Goal: Information Seeking & Learning: Learn about a topic

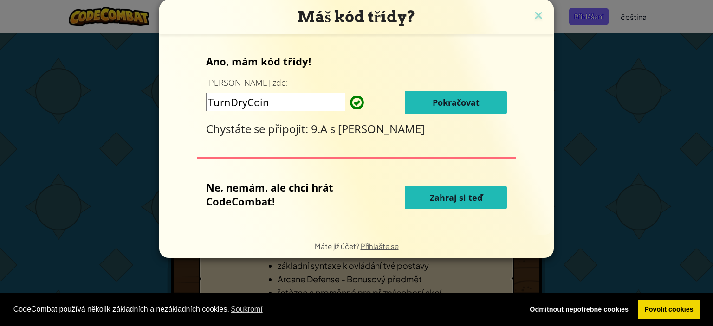
click at [469, 102] on span "Pokračovat" at bounding box center [456, 102] width 47 height 11
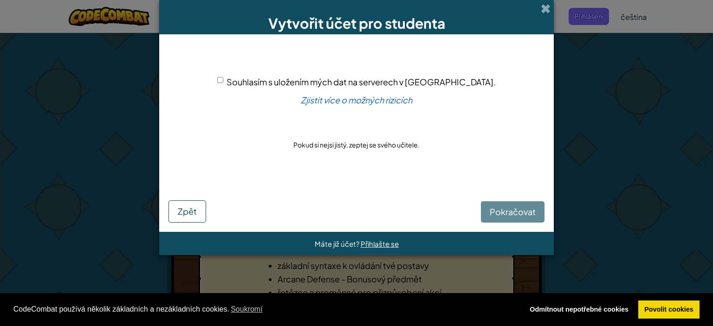
click at [524, 218] on div "Pokračovat Zpět" at bounding box center [357, 203] width 376 height 40
drag, startPoint x: 521, startPoint y: 209, endPoint x: 512, endPoint y: 213, distance: 10.0
click at [517, 212] on div "Pokračovat Zpět" at bounding box center [357, 203] width 376 height 40
click at [509, 207] on div "Pokračovat Zpět" at bounding box center [357, 203] width 376 height 40
drag, startPoint x: 503, startPoint y: 212, endPoint x: 498, endPoint y: 211, distance: 5.6
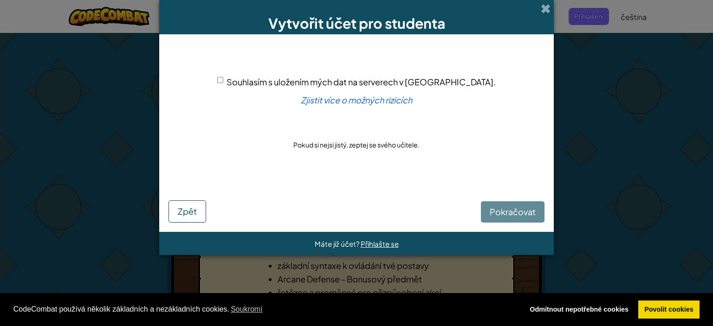
click at [502, 212] on div "Pokračovat Zpět" at bounding box center [357, 203] width 376 height 40
click at [498, 215] on div "Pokračovat Zpět" at bounding box center [357, 203] width 376 height 40
click at [496, 210] on div "Pokračovat Zpět" at bounding box center [357, 203] width 376 height 40
click at [497, 209] on div "Pokračovat Zpět" at bounding box center [357, 203] width 376 height 40
click at [496, 209] on div "Pokračovat Zpět" at bounding box center [357, 203] width 376 height 40
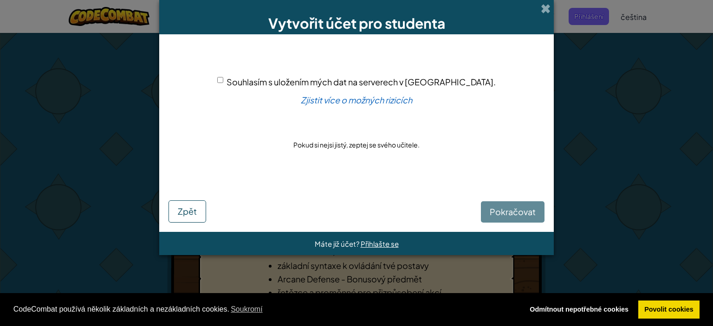
click at [496, 206] on div "Pokračovat Zpět" at bounding box center [357, 203] width 376 height 40
click at [505, 206] on div "Pokračovat Zpět" at bounding box center [357, 203] width 376 height 40
click at [509, 207] on div "Pokračovat Zpět" at bounding box center [357, 203] width 376 height 40
click at [508, 206] on div "Pokračovat Zpět" at bounding box center [357, 203] width 376 height 40
click at [245, 83] on div "Souhlasím s uložením mých dat na serverech v [GEOGRAPHIC_DATA]. Zjistit více o …" at bounding box center [357, 113] width 376 height 139
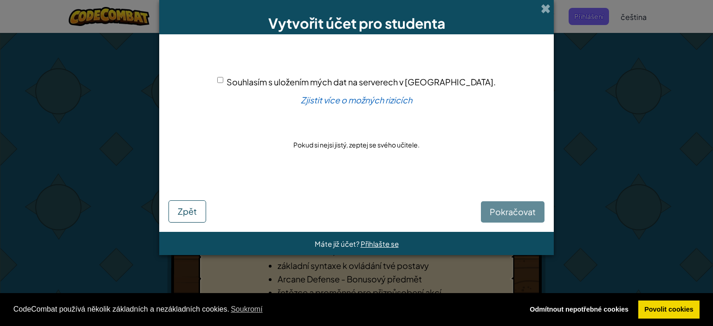
click at [254, 75] on div "Souhlasím s uložením mých dat na serverech v [GEOGRAPHIC_DATA]." at bounding box center [356, 81] width 279 height 13
click at [223, 81] on input "Souhlasím s uložením mých dat na serverech v [GEOGRAPHIC_DATA]." at bounding box center [220, 80] width 6 height 6
checkbox input "true"
click at [512, 208] on span "Pokračovat" at bounding box center [513, 212] width 46 height 11
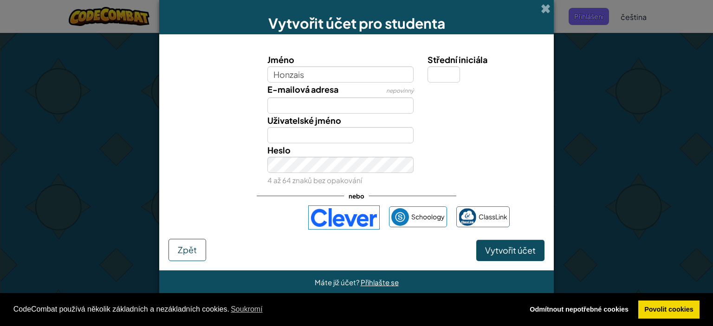
type input "Honzais"
click at [284, 99] on input "E-mailová adresa" at bounding box center [340, 106] width 147 height 16
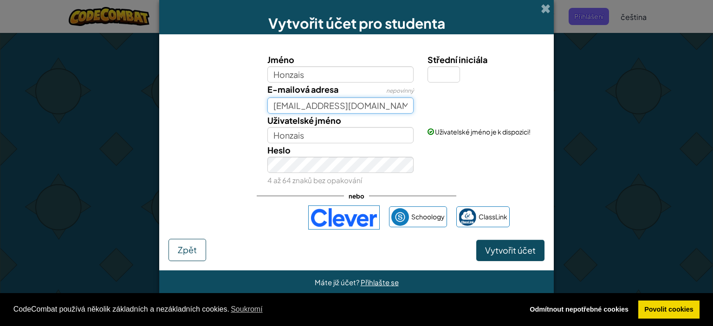
scroll to position [0, 3]
type input "[EMAIL_ADDRESS][DOMAIN_NAME]"
click at [476, 240] on button "Vytvořit účet" at bounding box center [510, 250] width 68 height 21
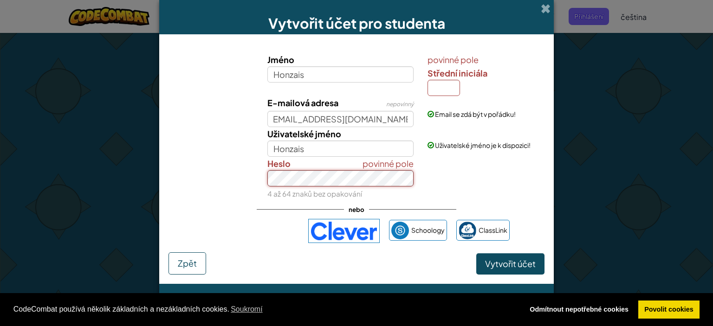
scroll to position [0, 0]
click at [476, 254] on button "Vytvořit účet" at bounding box center [510, 264] width 68 height 21
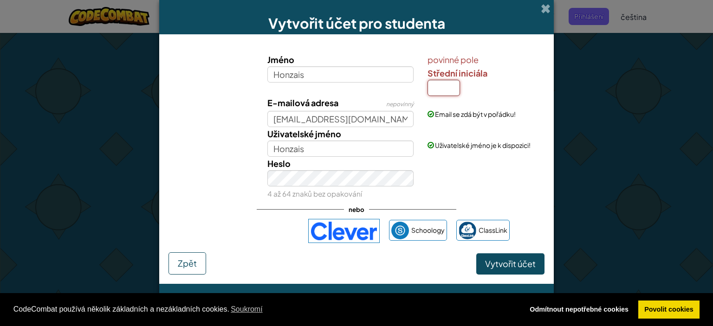
click at [446, 84] on input "Střední iniciála" at bounding box center [444, 88] width 33 height 16
type input "D"
type input "H"
click at [476, 254] on button "Vytvořit účet" at bounding box center [510, 264] width 68 height 21
type input "HonzaisH"
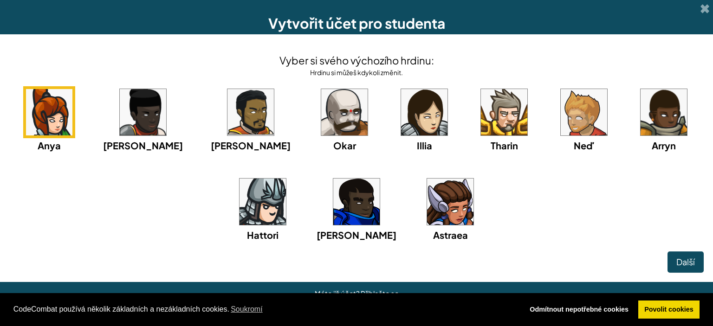
click at [321, 116] on img at bounding box center [344, 112] width 46 height 46
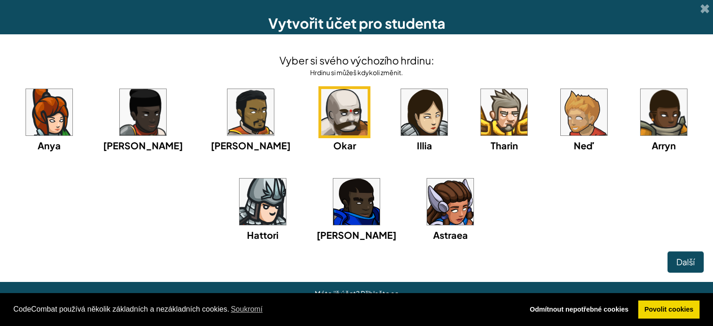
click at [350, 204] on img at bounding box center [356, 202] width 46 height 46
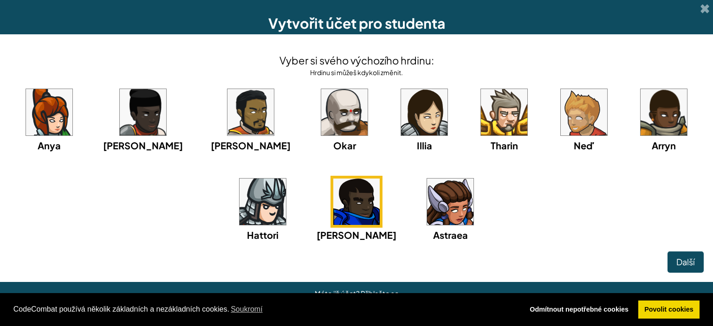
click at [321, 126] on img at bounding box center [344, 112] width 46 height 46
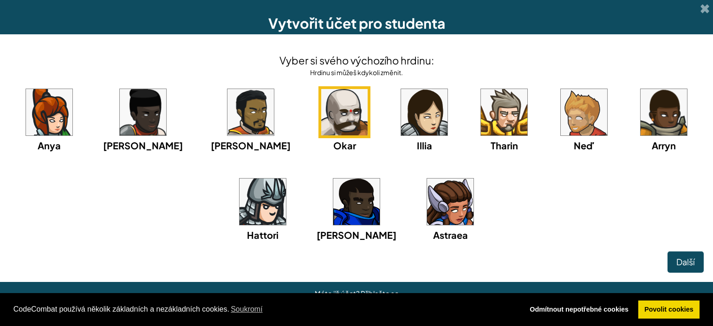
click at [561, 133] on img at bounding box center [584, 112] width 46 height 46
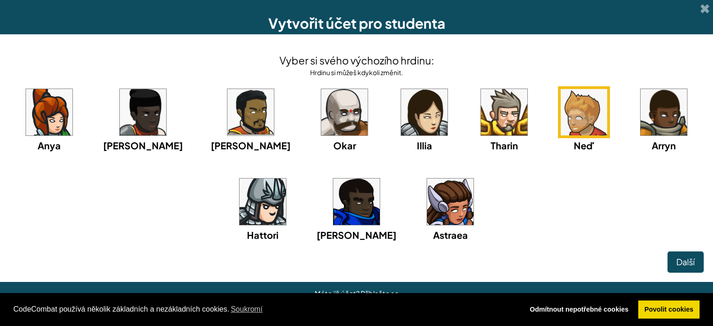
click at [641, 111] on img at bounding box center [664, 112] width 46 height 46
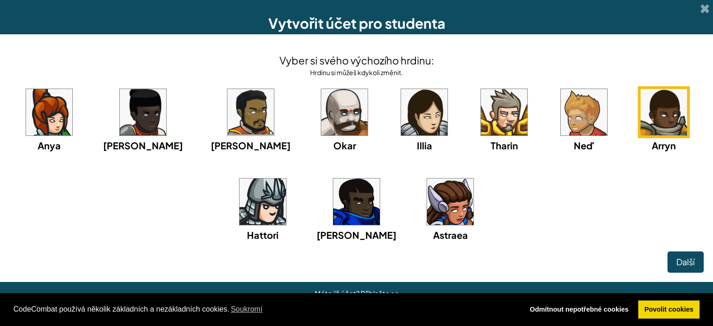
click at [481, 123] on img at bounding box center [504, 112] width 46 height 46
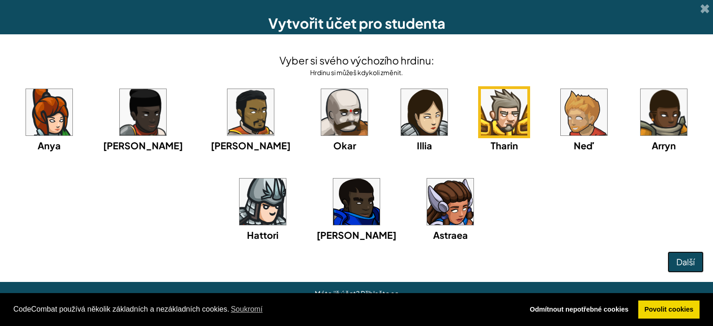
click at [689, 257] on span "Další" at bounding box center [686, 262] width 19 height 11
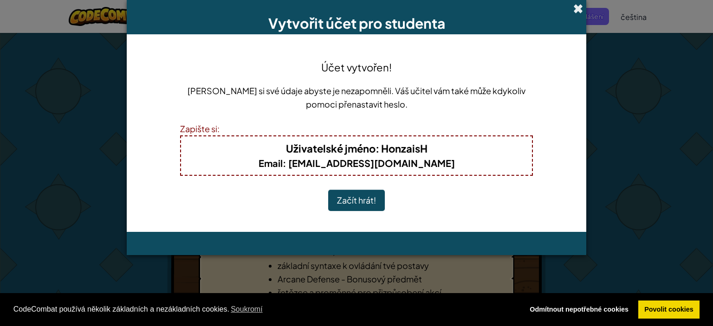
click at [574, 11] on span at bounding box center [579, 9] width 10 height 10
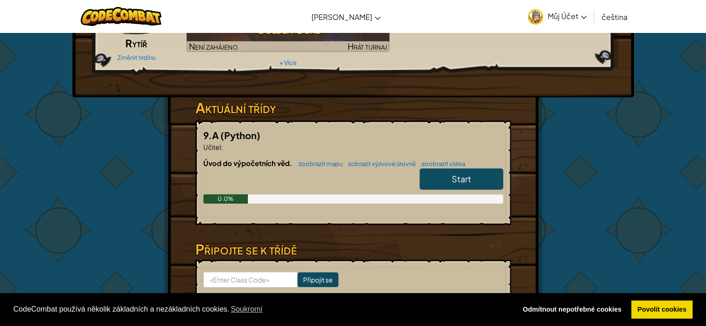
scroll to position [139, 0]
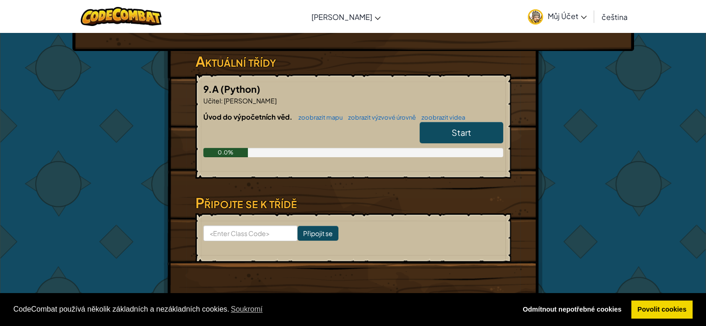
click at [461, 127] on span "Start" at bounding box center [462, 132] width 20 height 11
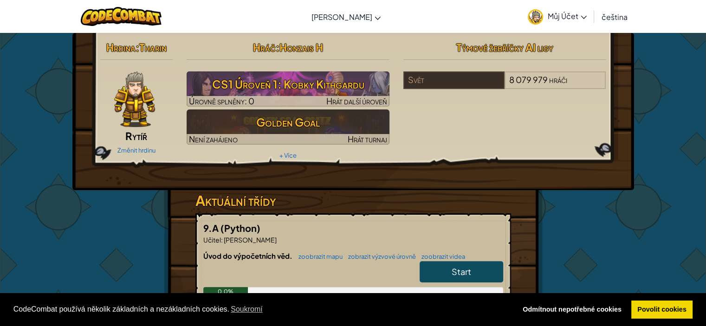
select select "cs"
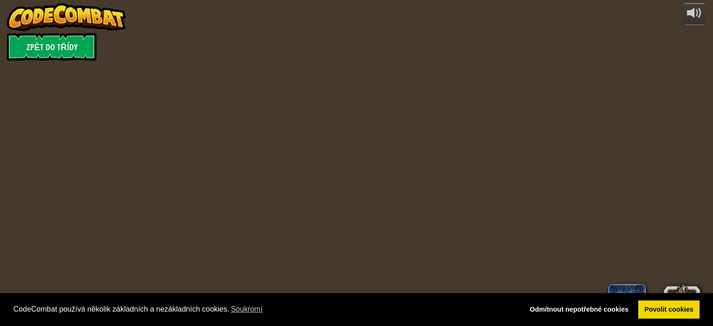
select select "cs"
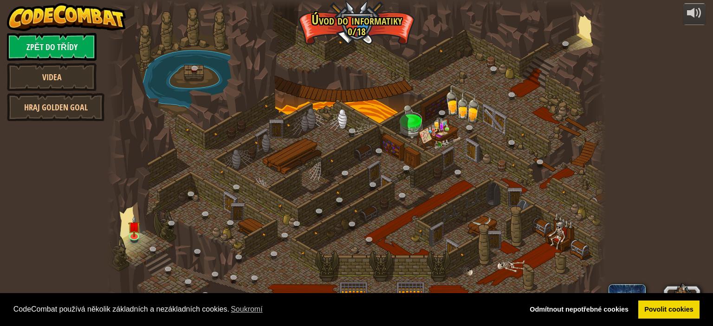
select select "cs"
click at [134, 231] on img at bounding box center [134, 222] width 12 height 28
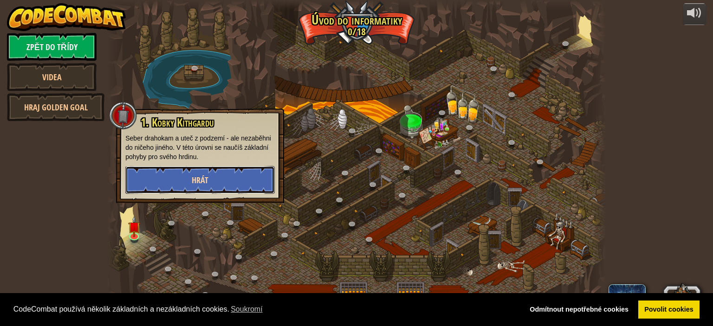
click at [215, 176] on button "Hrát" at bounding box center [200, 180] width 150 height 28
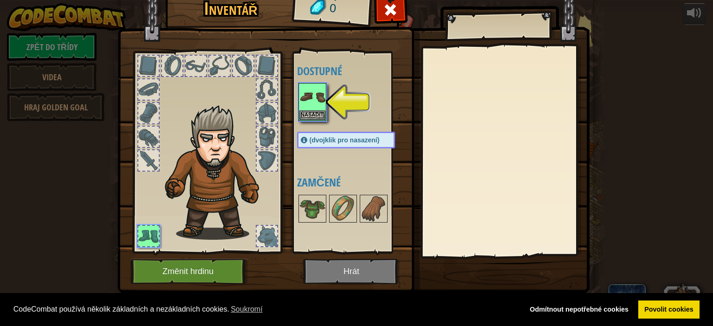
click at [344, 273] on img at bounding box center [353, 125] width 472 height 337
click at [323, 96] on img at bounding box center [313, 97] width 26 height 26
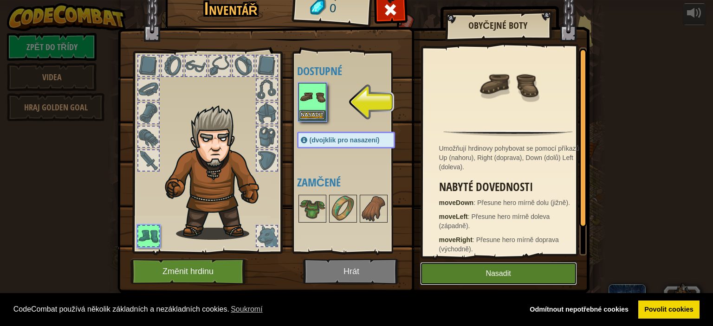
click at [503, 278] on button "Nasadit" at bounding box center [498, 273] width 157 height 23
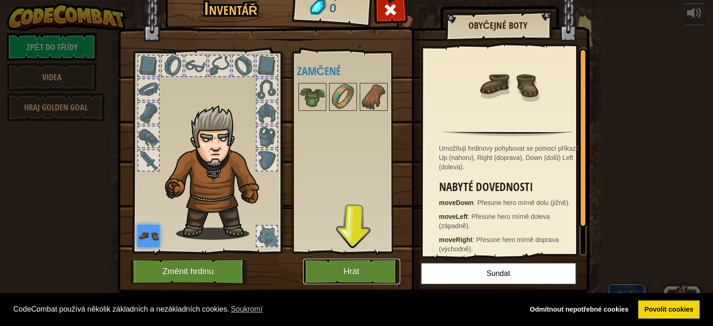
click at [379, 280] on button "Hrát" at bounding box center [351, 272] width 97 height 26
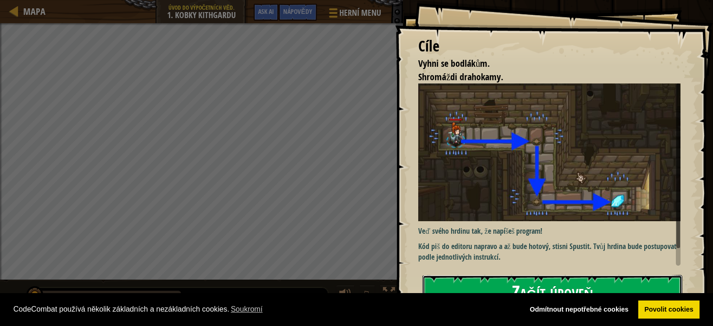
click at [494, 278] on button "Začít úroveň" at bounding box center [553, 293] width 260 height 37
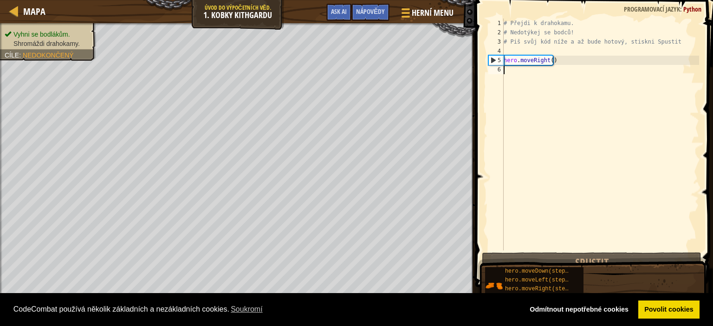
click at [481, 267] on div "Nápovědy Videa 1 2 3 4 5 6 # Přejdi k drahokamu. # Nedotýkej se bodců! # Piš sv…" at bounding box center [593, 161] width 241 height 322
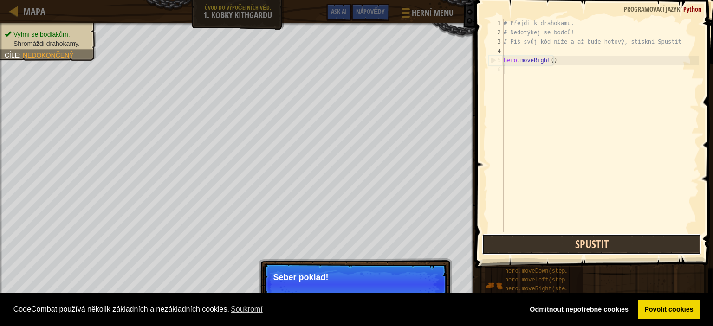
click at [526, 249] on button "Spustit" at bounding box center [592, 244] width 220 height 21
click at [530, 253] on button "Spuštěné" at bounding box center [592, 244] width 220 height 21
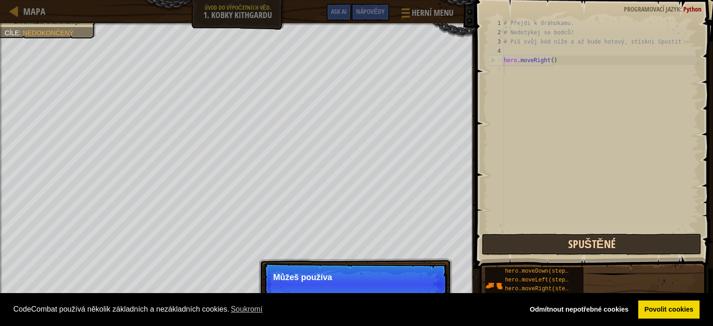
scroll to position [4, 0]
click at [531, 252] on button "Spustit" at bounding box center [592, 244] width 220 height 21
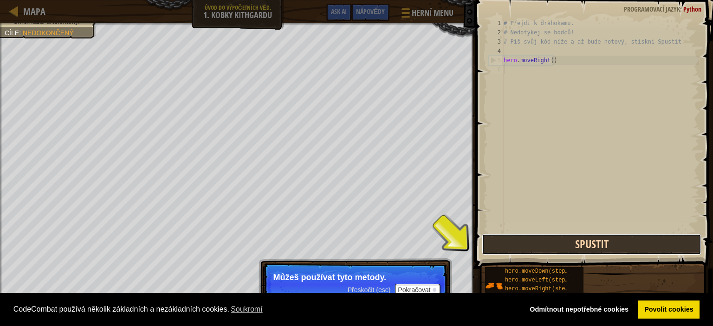
click at [500, 251] on button "Spustit" at bounding box center [592, 244] width 220 height 21
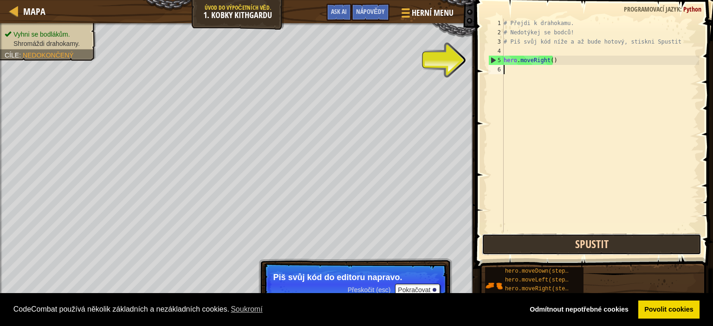
click at [524, 247] on button "Spustit" at bounding box center [592, 244] width 220 height 21
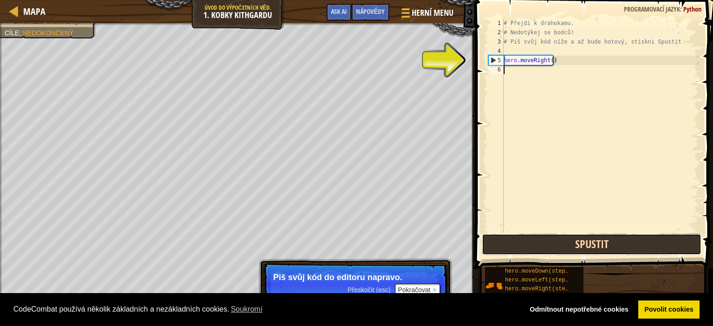
click at [527, 245] on button "Spustit" at bounding box center [592, 244] width 220 height 21
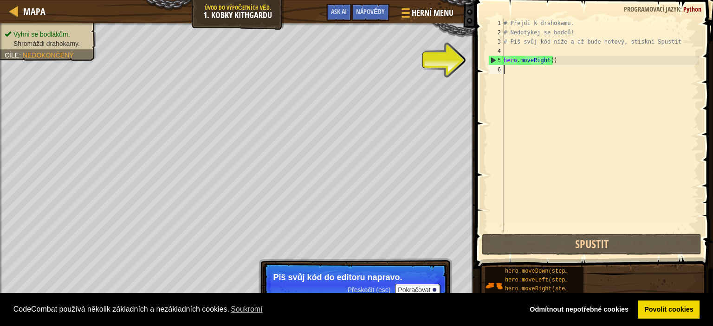
click at [536, 73] on div "# Přejdi k drahokamu. # Nedotýkej se bodců! # Piš svůj kód níže a až bude hotov…" at bounding box center [600, 135] width 197 height 232
click at [536, 75] on div "# Přejdi k drahokamu. # Nedotýkej se bodců! # Piš svůj kód níže a až bude hotov…" at bounding box center [600, 135] width 197 height 232
click at [539, 78] on div "# Přejdi k drahokamu. # Nedotýkej se bodců! # Piš svůj kód níže a až bude hotov…" at bounding box center [600, 135] width 197 height 232
click at [498, 47] on div "4" at bounding box center [496, 50] width 15 height 9
type textarea "hero.moveRight()"
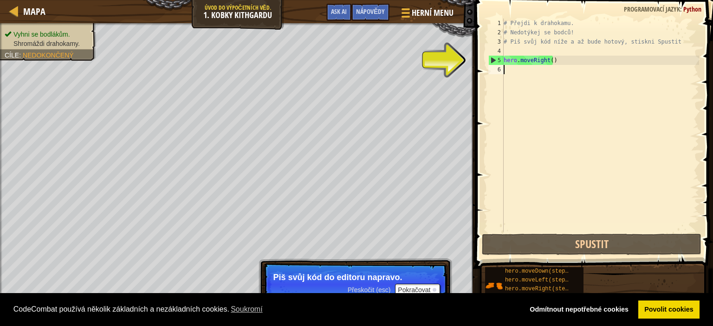
click at [526, 72] on div "# Přejdi k drahokamu. # Nedotýkej se bodců! # Piš svůj kód níže a až bude hotov…" at bounding box center [600, 135] width 197 height 232
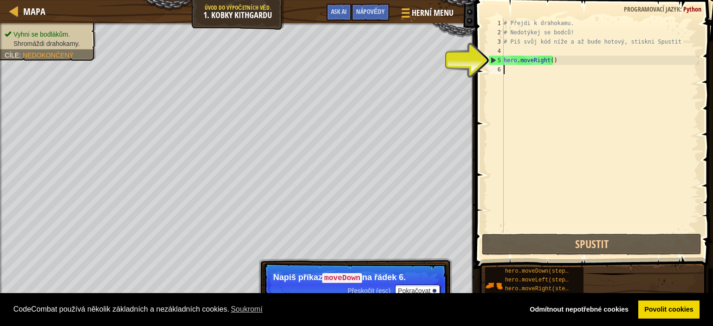
click at [343, 280] on code "moveDown" at bounding box center [342, 279] width 40 height 10
drag, startPoint x: 343, startPoint y: 280, endPoint x: 550, endPoint y: 94, distance: 278.5
click at [549, 92] on div "Mapa Úvod do výpočetních věd. 1. Kobky Kithgardu Herní menu Hotovo Nápovědy Ask…" at bounding box center [356, 163] width 713 height 326
click at [515, 69] on div "# Přejdi k drahokamu. # Nedotýkej se bodců! # Piš svůj kód níže a až bude hotov…" at bounding box center [600, 135] width 197 height 232
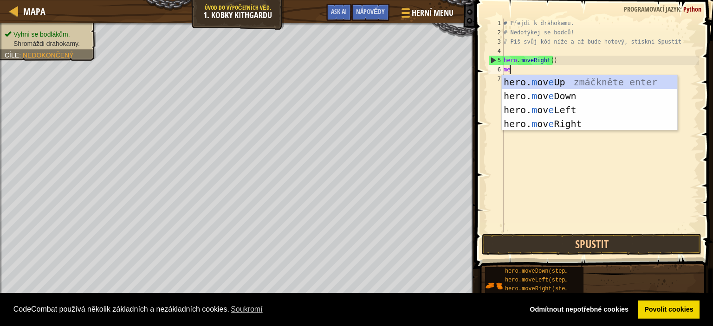
type textarea "m"
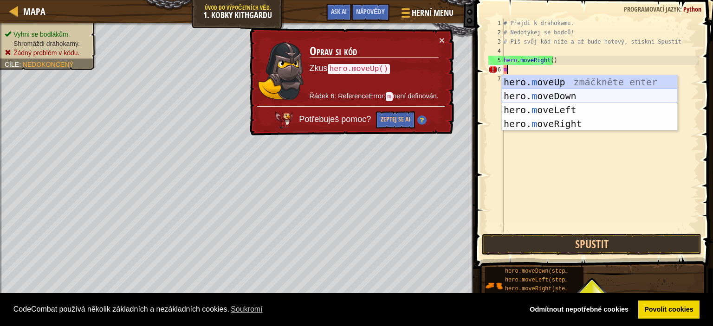
click at [550, 96] on div "hero. m oveUp zmáčkněte enter hero. m oveDown zmáčkněte enter hero. m oveLeft z…" at bounding box center [590, 117] width 176 height 84
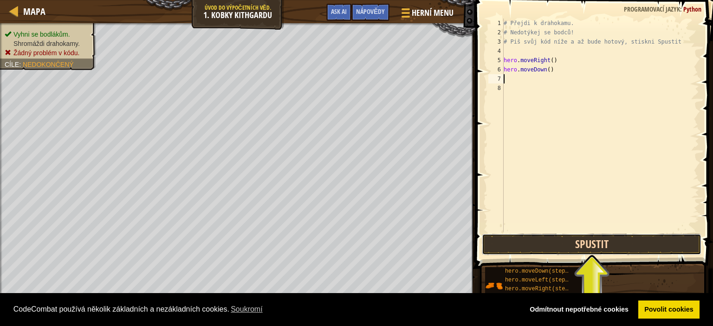
click at [565, 253] on button "Spustit" at bounding box center [592, 244] width 220 height 21
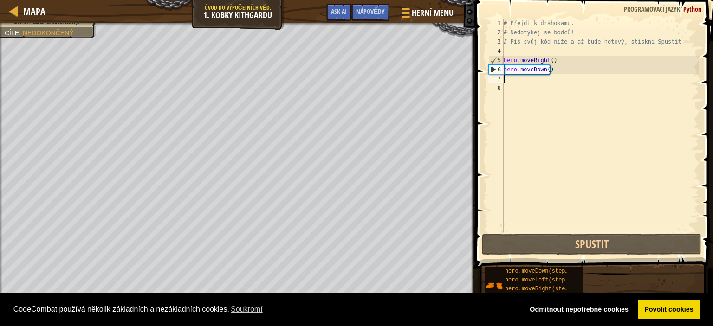
type textarea "h"
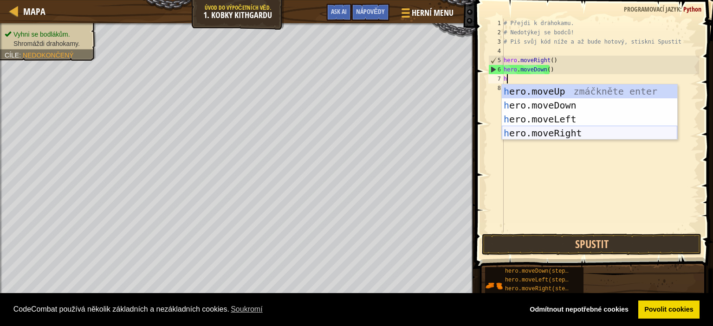
click at [564, 132] on div "h ero.moveUp zmáčkněte enter h ero.moveDown zmáčkněte enter h ero.moveLeft zmáč…" at bounding box center [590, 127] width 176 height 84
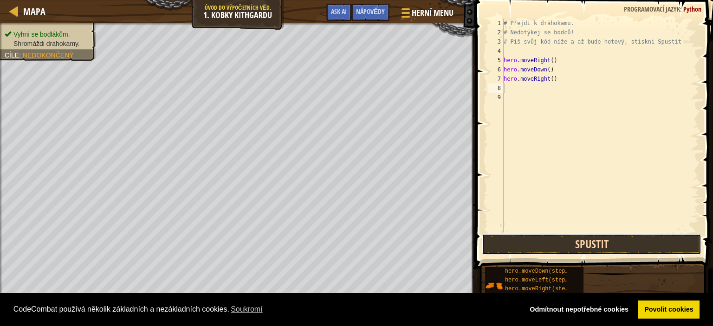
click at [562, 248] on button "Spustit" at bounding box center [592, 244] width 220 height 21
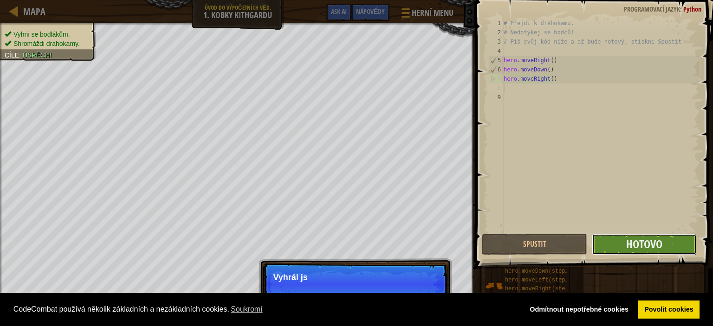
click at [626, 247] on button "Hotovo" at bounding box center [644, 244] width 105 height 21
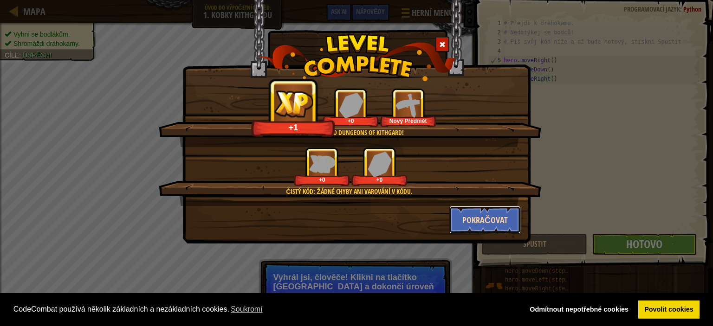
click at [479, 217] on button "Pokračovat" at bounding box center [486, 220] width 72 height 28
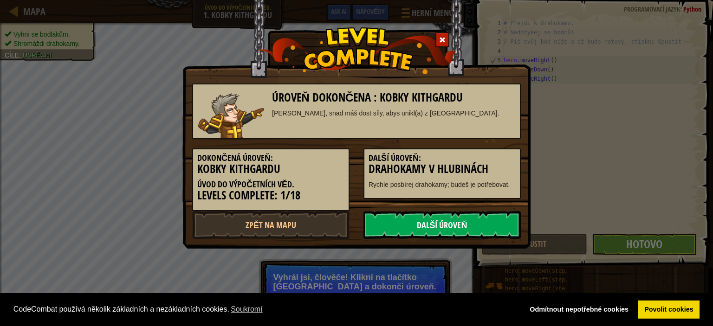
click at [490, 224] on link "Další úroveň" at bounding box center [442, 225] width 157 height 28
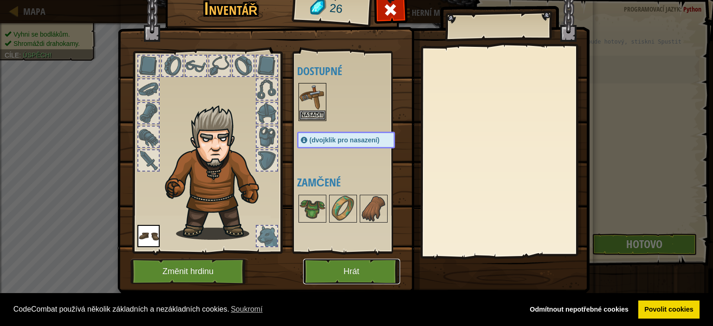
click at [347, 274] on button "Hrát" at bounding box center [351, 272] width 97 height 26
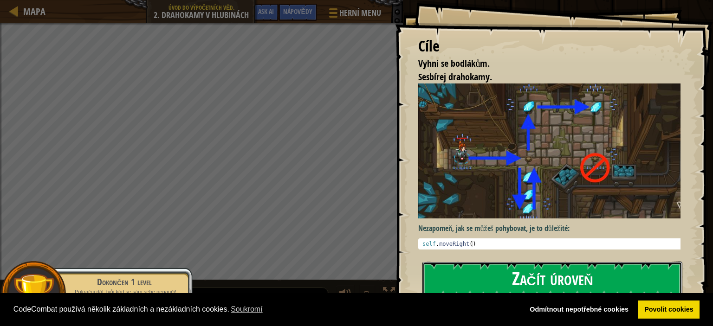
click at [596, 280] on button "Začít úroveň" at bounding box center [553, 280] width 260 height 37
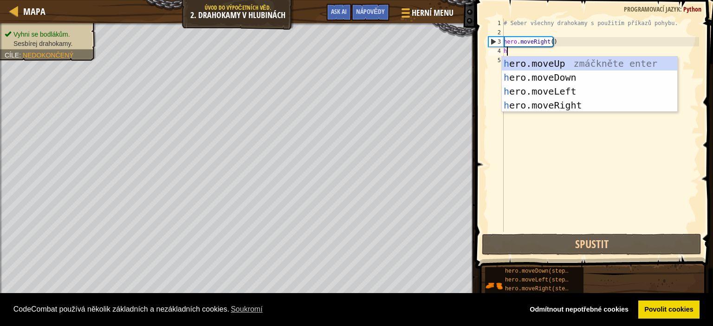
scroll to position [4, 0]
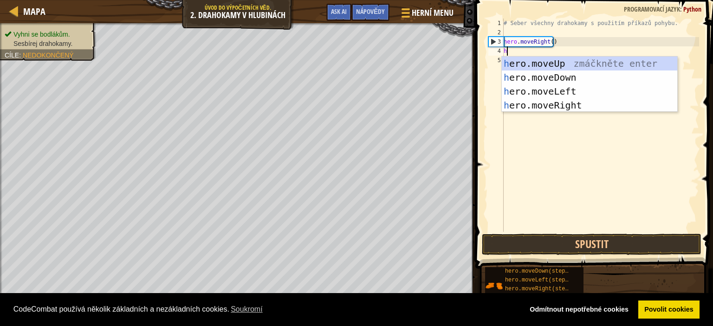
type textarea "he"
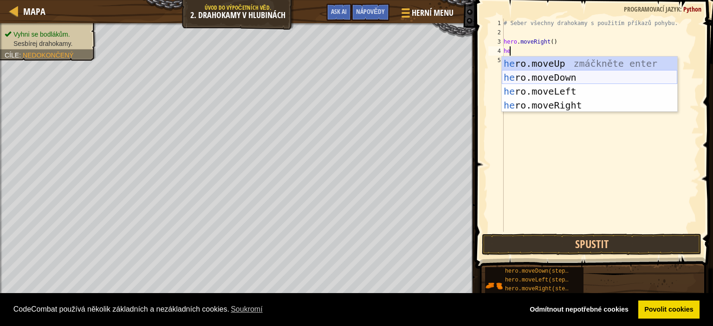
click at [545, 77] on div "he ro.moveUp zmáčkněte enter he ro.moveDown zmáčkněte enter he ro.moveLeft zmáč…" at bounding box center [590, 99] width 176 height 84
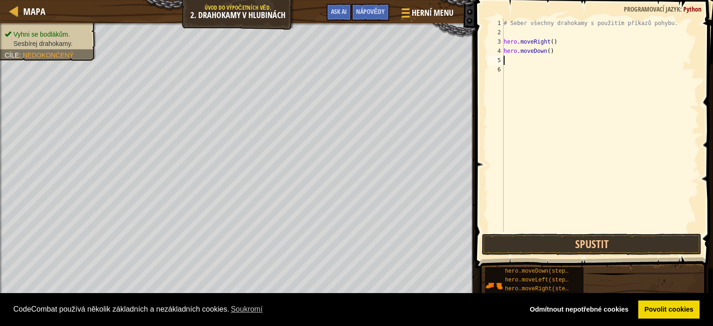
type textarea "h"
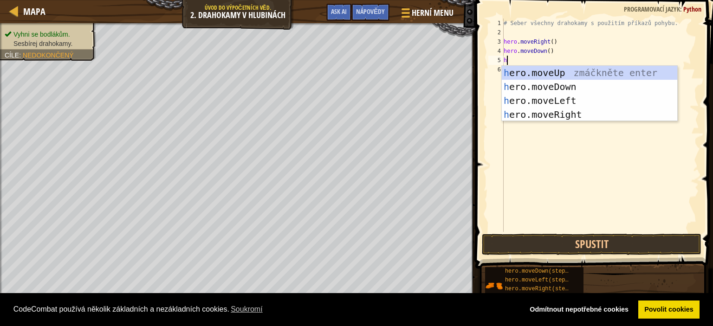
click at [534, 76] on div "h ero.moveUp zmáčkněte enter h ero.moveDown zmáčkněte enter h ero.moveLeft zmáč…" at bounding box center [590, 108] width 176 height 84
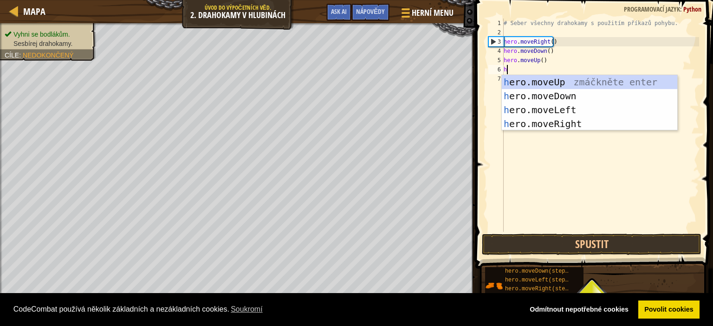
type textarea "h"
click at [578, 124] on div "h ero.moveUp zmáčkněte enter h ero.moveDown zmáčkněte enter h ero.moveLeft zmáč…" at bounding box center [590, 117] width 176 height 84
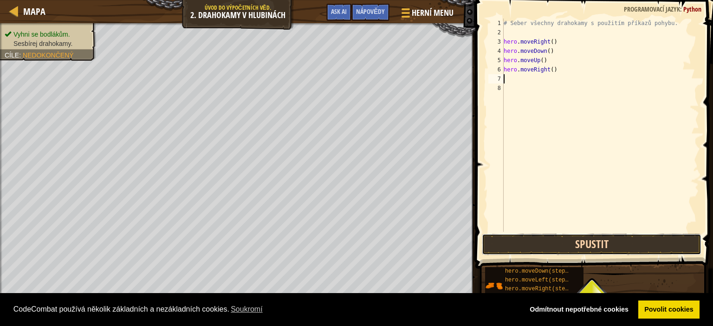
click at [589, 242] on button "Spustit" at bounding box center [592, 244] width 220 height 21
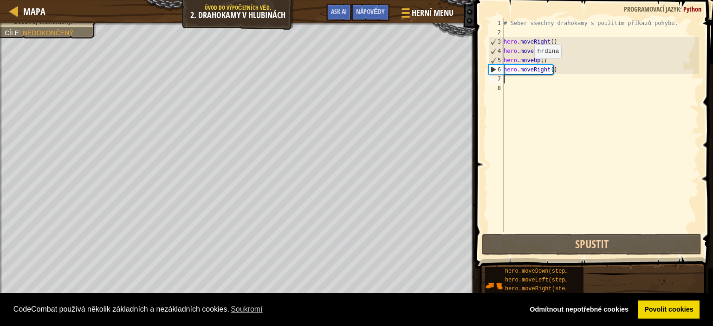
click at [528, 71] on div "# Seber všechny drahokamy s použitím příkazů pohybu. hero . moveRight ( ) hero …" at bounding box center [600, 135] width 197 height 232
type textarea "hero.moveRight()"
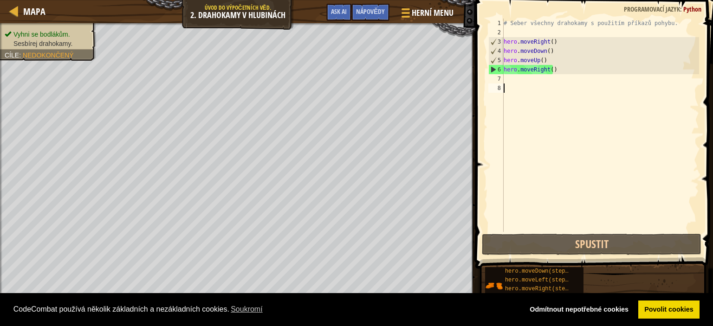
click at [543, 85] on div "# Seber všechny drahokamy s použitím příkazů pohybu. hero . moveRight ( ) hero …" at bounding box center [600, 135] width 197 height 232
click at [543, 80] on div "# Seber všechny drahokamy s použitím příkazů pohybu. hero . moveRight ( ) hero …" at bounding box center [600, 135] width 197 height 232
click at [548, 72] on div "# Seber všechny drahokamy s použitím příkazů pohybu. hero . moveRight ( ) hero …" at bounding box center [600, 135] width 197 height 232
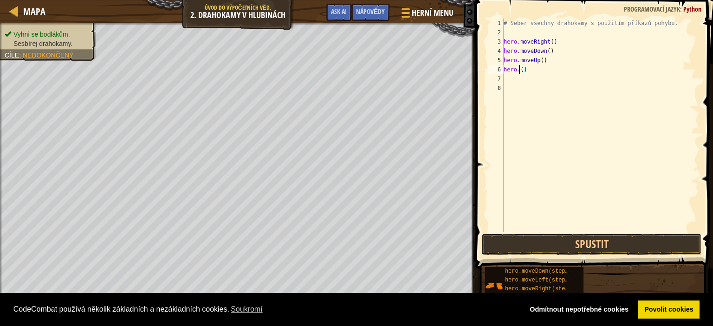
scroll to position [4, 1]
click at [554, 73] on div "# Seber všechny drahokamy s použitím příkazů pohybu. hero . moveRight ( ) hero …" at bounding box center [600, 135] width 197 height 232
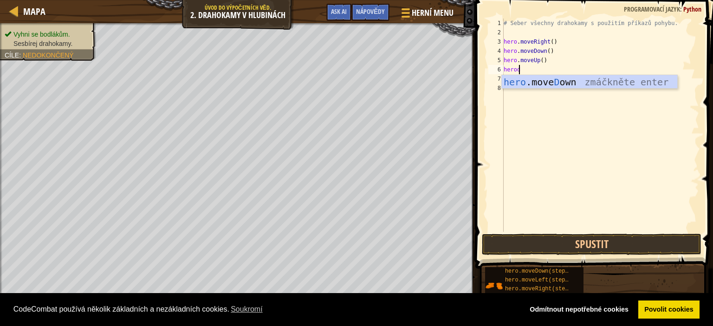
type textarea "hero"
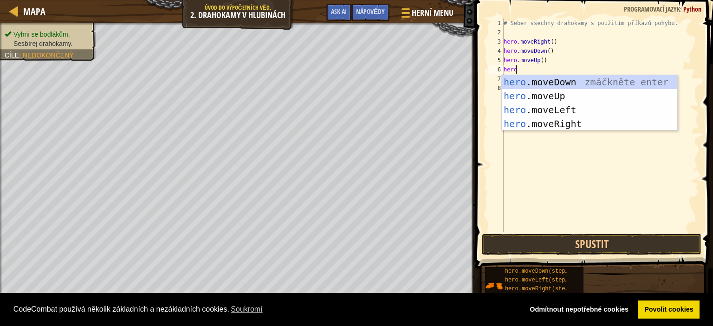
scroll to position [4, 0]
click at [563, 95] on div "hero .moveDown zmáčkněte enter hero .moveUp zmáčkněte enter hero .moveLeft zmáč…" at bounding box center [590, 117] width 176 height 84
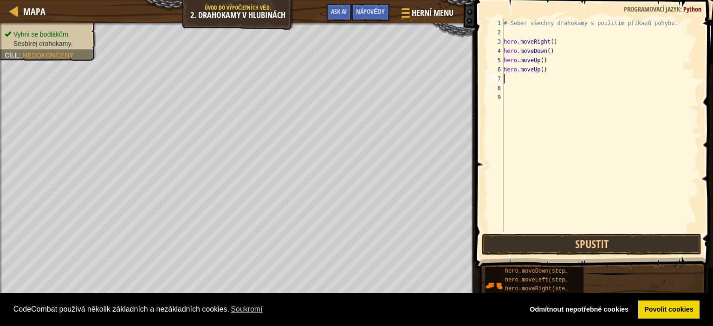
click at [529, 83] on div "# Seber všechny drahokamy s použitím příkazů pohybu. hero . moveRight ( ) hero …" at bounding box center [600, 135] width 197 height 232
type textarea "d"
type textarea "m"
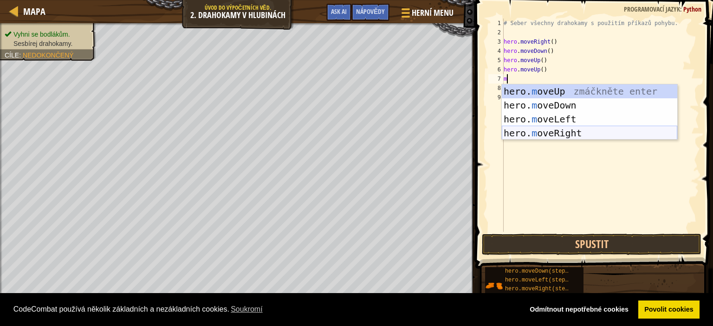
click at [555, 135] on div "hero. m oveUp zmáčkněte enter hero. m oveDown zmáčkněte enter hero. m oveLeft z…" at bounding box center [590, 127] width 176 height 84
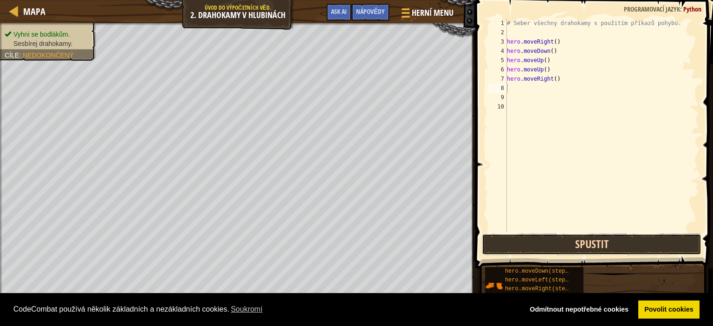
click at [602, 247] on button "Spustit" at bounding box center [592, 244] width 220 height 21
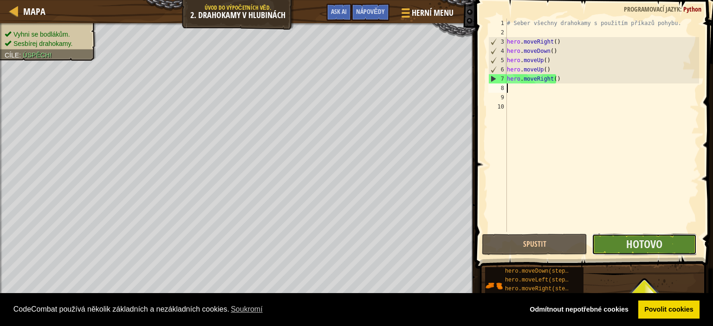
click at [683, 250] on button "Hotovo" at bounding box center [644, 244] width 105 height 21
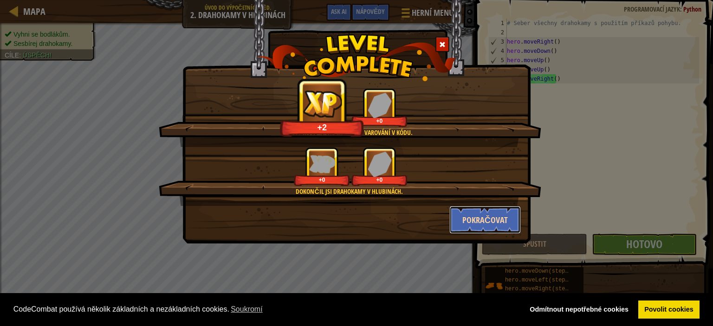
click at [476, 217] on button "Pokračovat" at bounding box center [486, 220] width 72 height 28
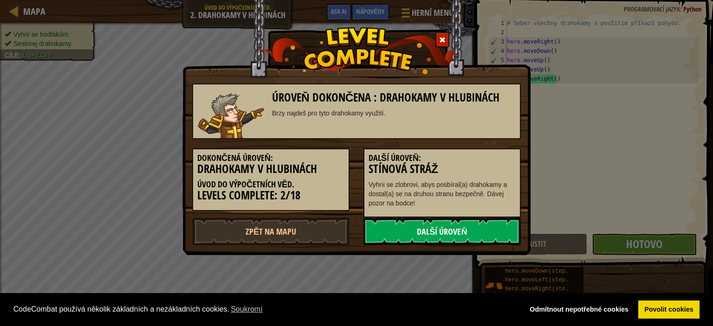
click at [473, 230] on link "Další úroveň" at bounding box center [442, 232] width 157 height 28
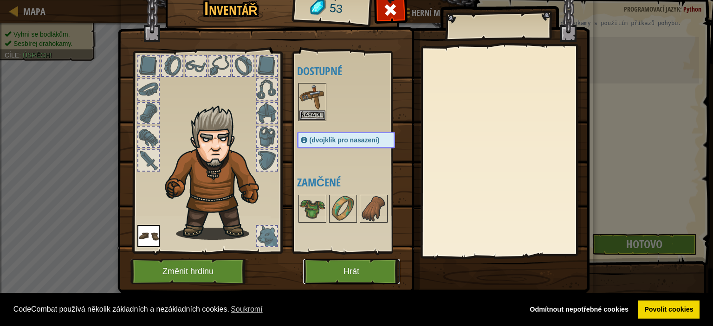
click at [364, 269] on button "Hrát" at bounding box center [351, 272] width 97 height 26
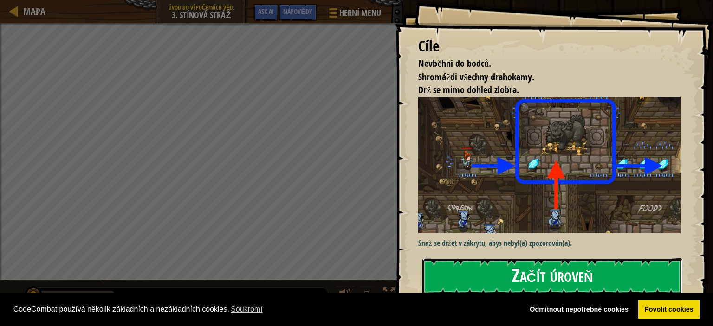
click at [539, 278] on button "Začít úroveň" at bounding box center [553, 277] width 260 height 37
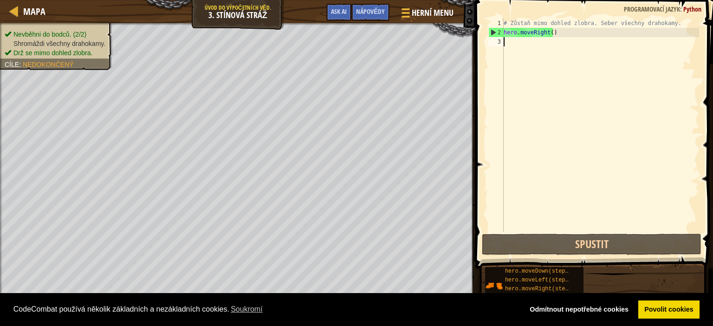
click at [526, 49] on div "# Zůstaň mimo dohled zlobra. Seber všechny drahokamy. hero . moveRight ( )" at bounding box center [600, 135] width 197 height 232
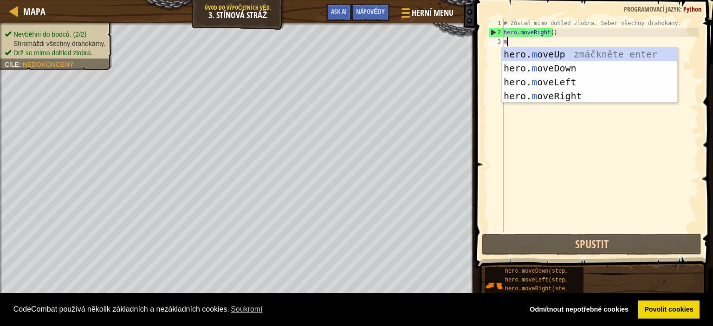
type textarea "m"
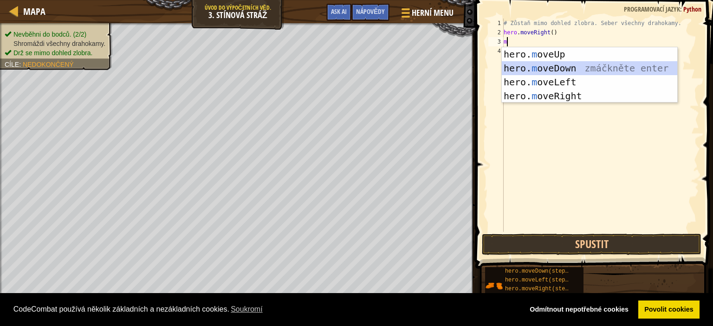
click at [555, 70] on div "hero. m oveUp zmáčkněte enter hero. m oveDown zmáčkněte enter hero. m oveLeft z…" at bounding box center [590, 89] width 176 height 84
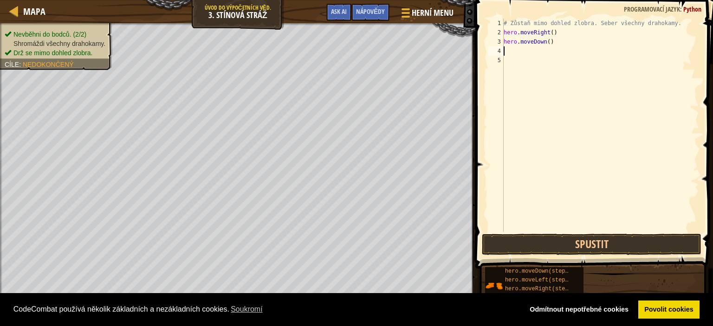
click at [527, 59] on div "# Zůstaň mimo dohled zlobra. Seber všechny drahokamy. hero . moveRight ( ) hero…" at bounding box center [600, 135] width 197 height 232
click at [527, 51] on div "# Zůstaň mimo dohled zlobra. Seber všechny drahokamy. hero . moveRight ( ) hero…" at bounding box center [600, 135] width 197 height 232
type textarea "m"
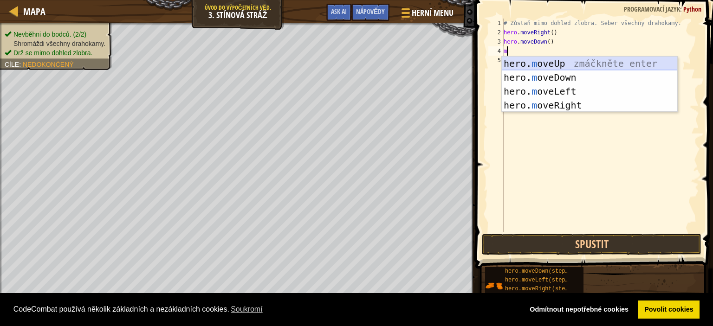
click at [560, 59] on div "hero. m oveUp zmáčkněte enter hero. m oveDown zmáčkněte enter hero. m oveLeft z…" at bounding box center [590, 99] width 176 height 84
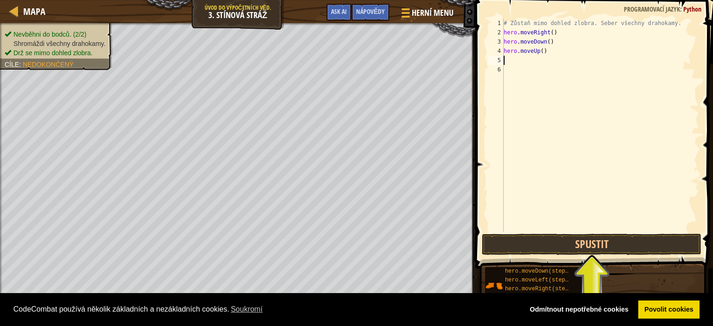
type textarea "m"
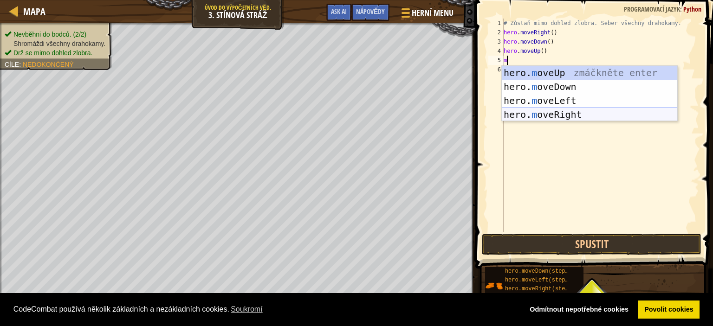
click at [565, 113] on div "hero. m oveUp zmáčkněte enter hero. m oveDown zmáčkněte enter hero. m oveLeft z…" at bounding box center [590, 108] width 176 height 84
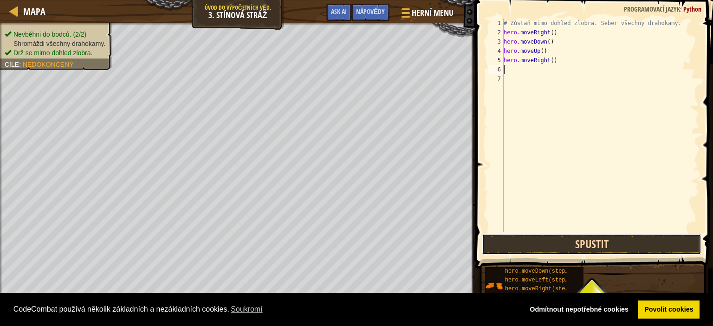
click at [544, 241] on button "Spustit" at bounding box center [592, 244] width 220 height 21
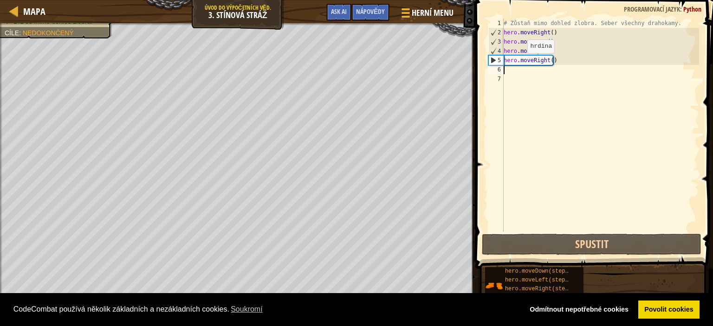
click at [522, 65] on div "# Zůstaň mimo dohled zlobra. Seber všechny drahokamy. hero . moveRight ( ) hero…" at bounding box center [600, 135] width 197 height 232
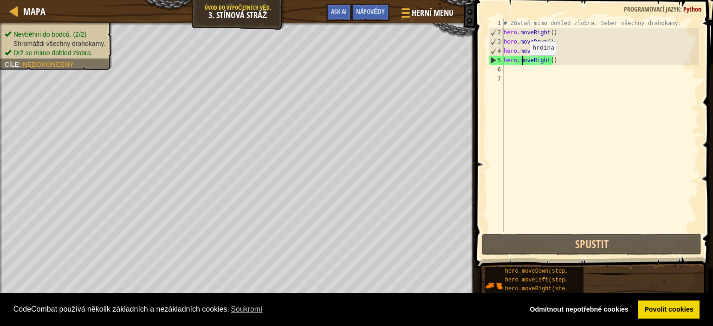
drag, startPoint x: 522, startPoint y: 65, endPoint x: 505, endPoint y: 60, distance: 17.2
click at [505, 60] on div "# Zůstaň mimo dohled zlobra. Seber všechny drahokamy. hero . moveRight ( ) hero…" at bounding box center [600, 135] width 197 height 232
click at [546, 62] on div "# Zůstaň mimo dohled zlobra. Seber všechny drahokamy. hero . moveRight ( ) hero…" at bounding box center [600, 135] width 197 height 232
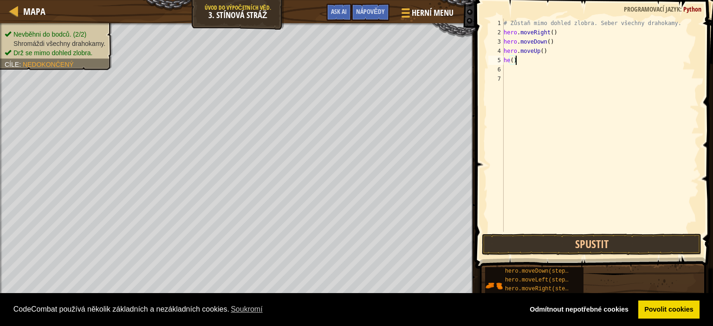
click at [548, 59] on div "# Zůstaň mimo dohled zlobra. Seber všechny drahokamy. hero . moveRight ( ) hero…" at bounding box center [600, 135] width 197 height 232
type textarea "h"
click at [546, 48] on div "# Zůstaň mimo dohled zlobra. Seber všechny drahokamy. hero . moveRight ( ) hero…" at bounding box center [600, 135] width 197 height 232
click at [554, 42] on div "# Zůstaň mimo dohled zlobra. Seber všechny drahokamy. hero . moveRight ( ) hero…" at bounding box center [600, 135] width 197 height 232
type textarea "heg"
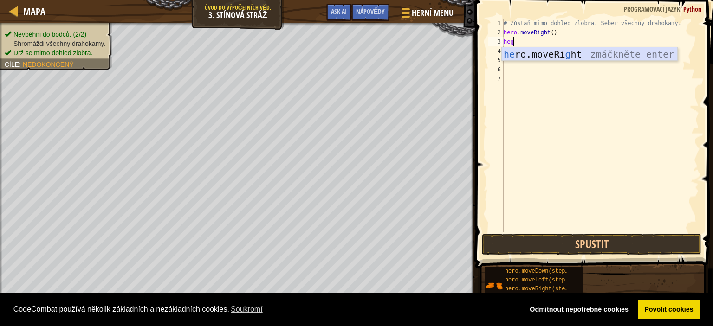
click at [554, 55] on div "he ro.moveRi g ht zmáčkněte enter" at bounding box center [590, 68] width 176 height 42
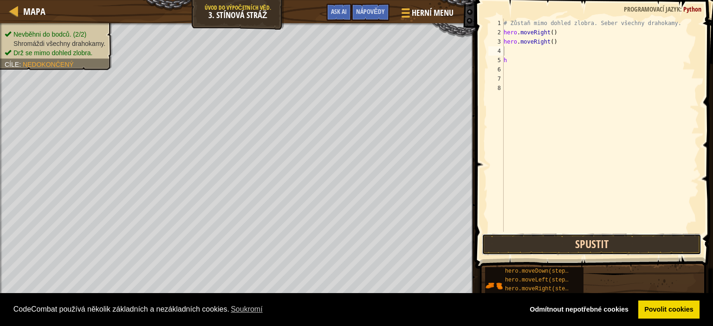
click at [532, 243] on button "Spustit" at bounding box center [592, 244] width 220 height 21
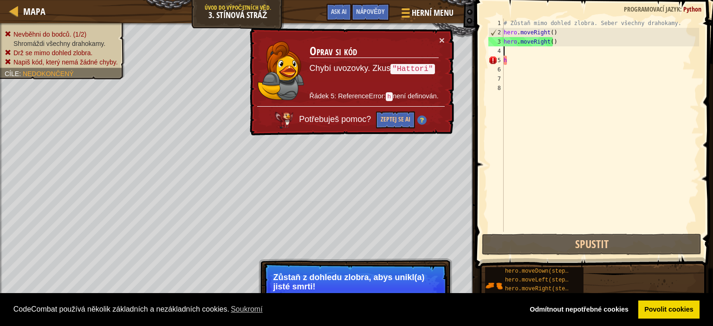
type textarea "h"
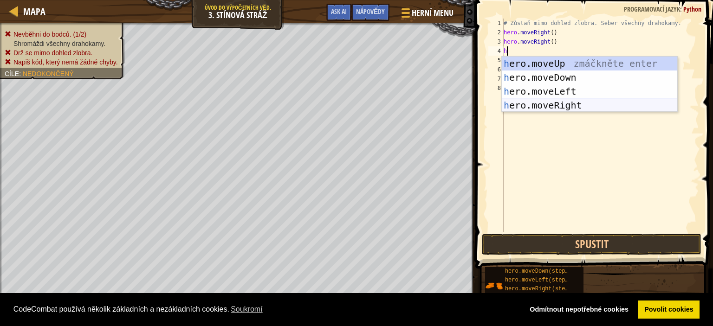
click at [557, 104] on div "h ero.moveUp zmáčkněte enter h ero.moveDown zmáčkněte enter h ero.moveLeft zmáč…" at bounding box center [590, 99] width 176 height 84
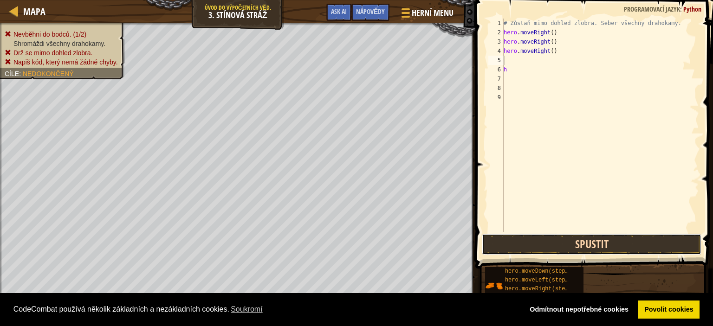
click at [548, 247] on button "Spustit" at bounding box center [592, 244] width 220 height 21
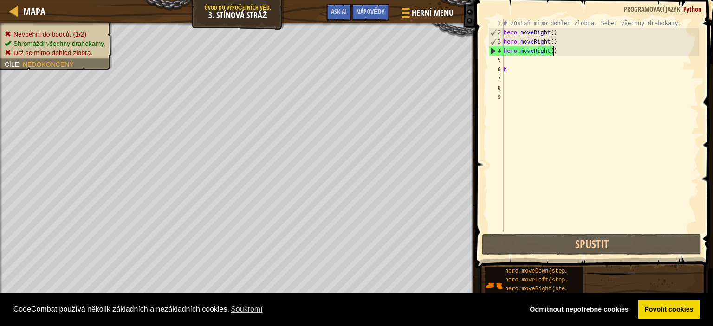
click at [576, 55] on div "# Zůstaň mimo dohled zlobra. Seber všechny drahokamy. hero . moveRight ( ) hero…" at bounding box center [600, 135] width 197 height 232
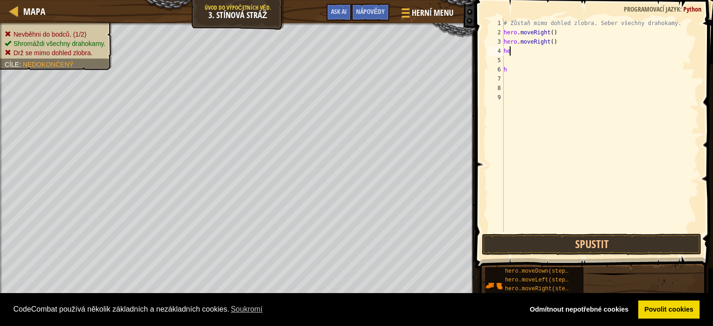
type textarea "h"
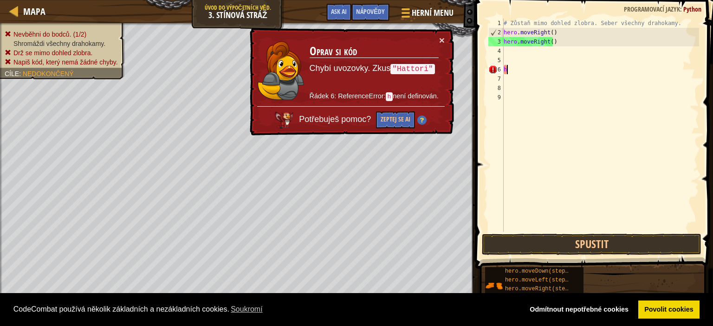
click at [533, 68] on div "# Zůstaň mimo dohled zlobra. Seber všechny drahokamy. hero . moveRight ( ) hero…" at bounding box center [600, 135] width 197 height 232
type textarea "h"
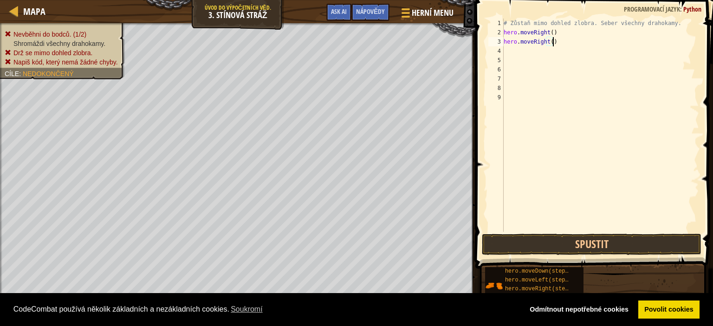
click at [555, 46] on div "# Zůstaň mimo dohled zlobra. Seber všechny drahokamy. hero . moveRight ( ) hero…" at bounding box center [600, 135] width 197 height 232
type textarea "h"
click at [517, 239] on button "Spustit" at bounding box center [592, 244] width 220 height 21
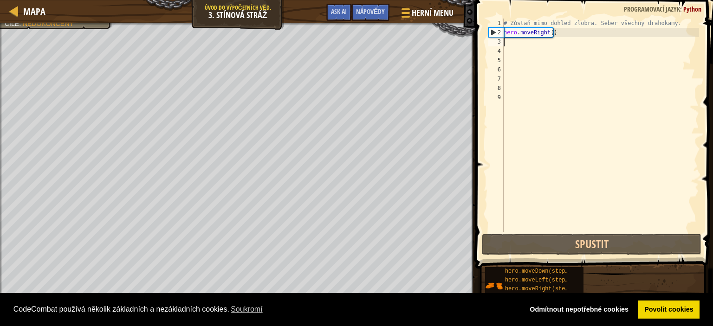
click at [528, 45] on div "# Zůstaň mimo dohled zlobra. Seber všechny drahokamy. hero . moveRight ( )" at bounding box center [600, 135] width 197 height 232
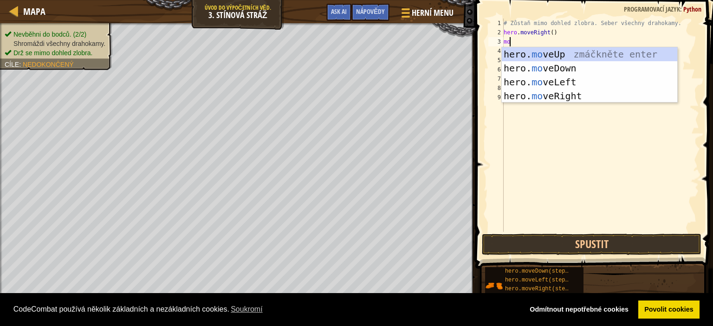
type textarea "m"
type textarea "move"
click at [544, 53] on div "hero. move Up zmáčkněte enter hero. move Down zmáčkněte enter hero. move Left z…" at bounding box center [590, 89] width 176 height 84
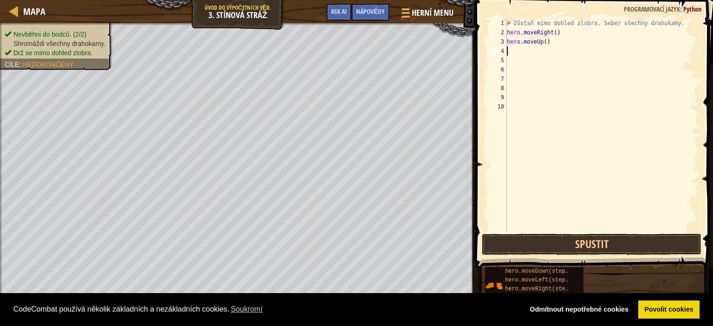
click at [538, 55] on div "# Zůstaň mimo dohled zlobra. Seber všechny drahokamy. hero . moveRight ( ) hero…" at bounding box center [602, 135] width 195 height 232
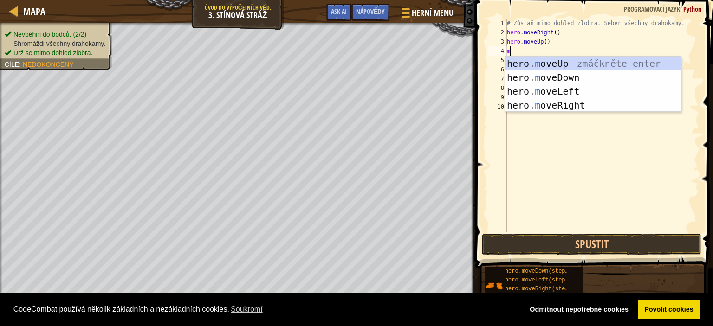
type textarea "mo"
click at [556, 105] on div "hero. mo veUp zmáčkněte enter hero. mo veDown zmáčkněte enter hero. mo veLeft z…" at bounding box center [593, 99] width 176 height 84
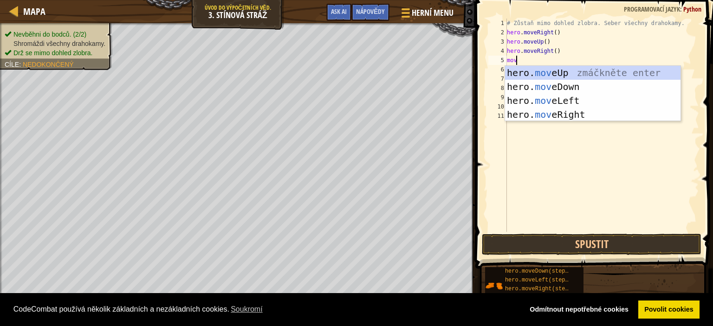
type textarea "move"
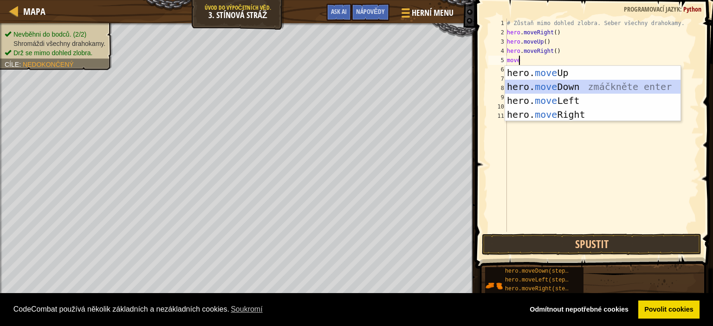
click at [570, 83] on div "hero. move Up zmáčkněte enter hero. move Down zmáčkněte enter hero. move Left z…" at bounding box center [593, 108] width 176 height 84
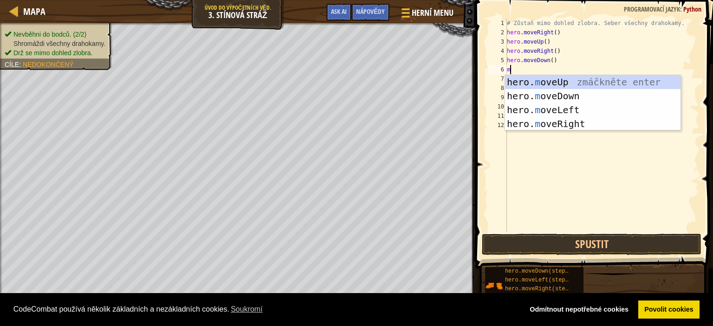
type textarea "mo"
click at [569, 123] on div "hero. mo veUp zmáčkněte enter hero. mo veDown zmáčkněte enter hero. mo veLeft z…" at bounding box center [593, 117] width 176 height 84
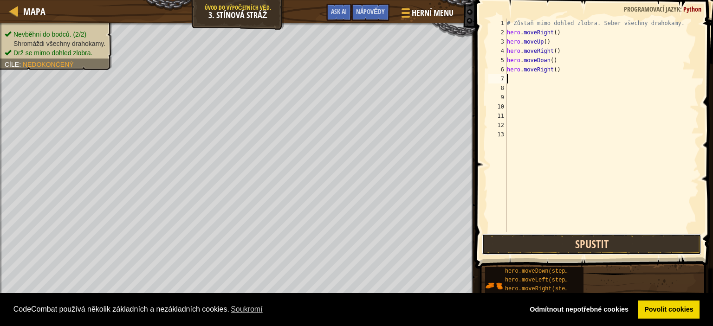
click at [567, 243] on button "Spustit" at bounding box center [592, 244] width 220 height 21
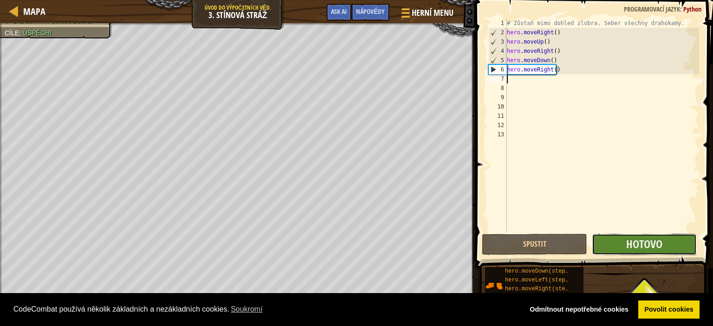
click at [684, 243] on button "Hotovo" at bounding box center [644, 244] width 105 height 21
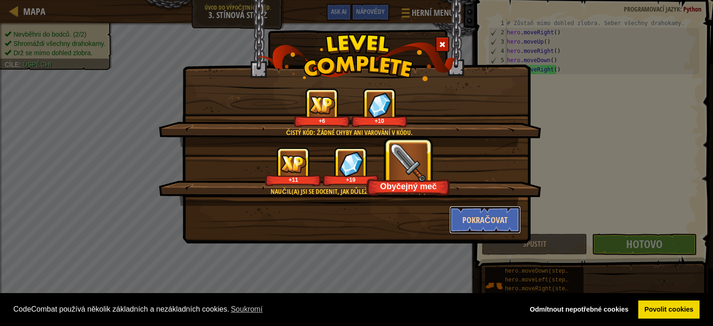
click at [452, 219] on button "Pokračovat" at bounding box center [486, 220] width 72 height 28
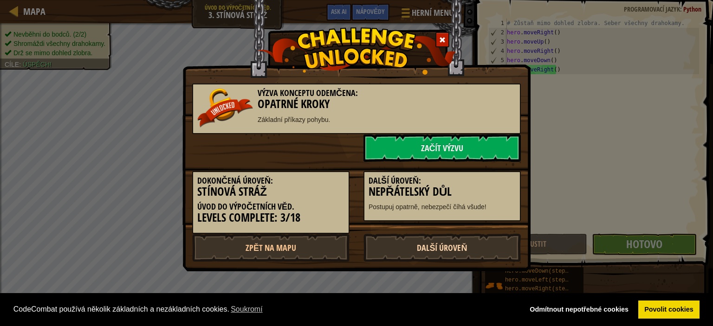
drag, startPoint x: 457, startPoint y: 245, endPoint x: 466, endPoint y: 242, distance: 9.1
click at [458, 244] on link "Další úroveň" at bounding box center [442, 248] width 157 height 28
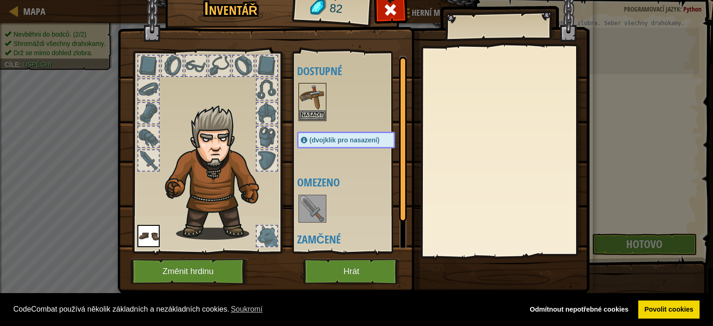
click at [638, 239] on div "Inventář 82 Dostupné Nasadit Nasadit (dvojklik pro nasazení) Omezeno Zamčené Na…" at bounding box center [356, 163] width 713 height 326
click at [300, 207] on img at bounding box center [313, 209] width 26 height 26
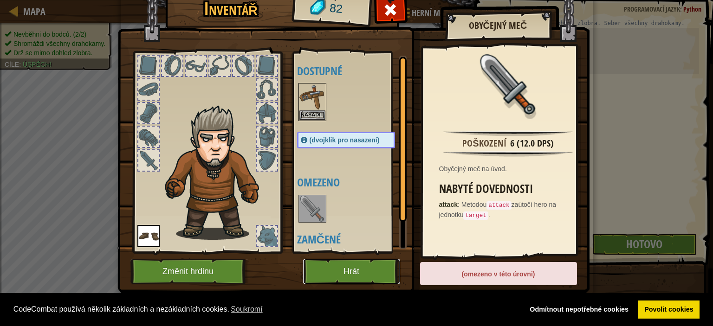
click at [380, 269] on button "Hrát" at bounding box center [351, 272] width 97 height 26
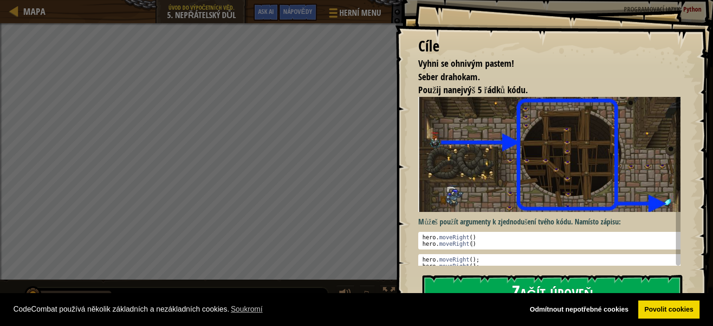
click at [617, 280] on button "Začít úroveň" at bounding box center [553, 293] width 260 height 37
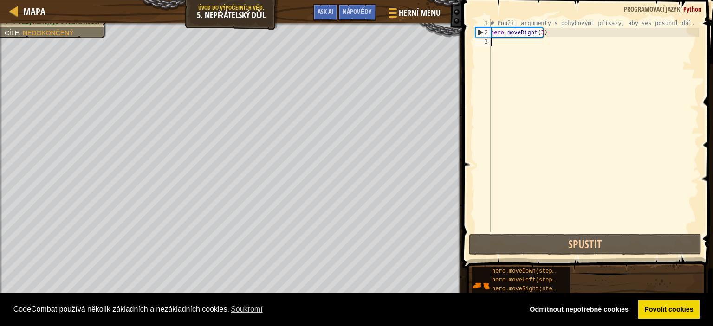
click at [503, 43] on div "# Použij argumenty s pohybovými příkazy, aby ses posunul dál. hero . moveRight …" at bounding box center [594, 135] width 210 height 232
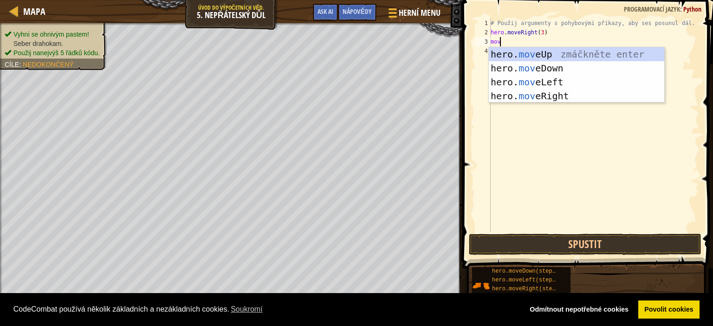
type textarea "move"
click at [566, 51] on div "hero. move Up zmáčkněte enter hero. move Down zmáčkněte enter hero. move Left z…" at bounding box center [577, 89] width 176 height 84
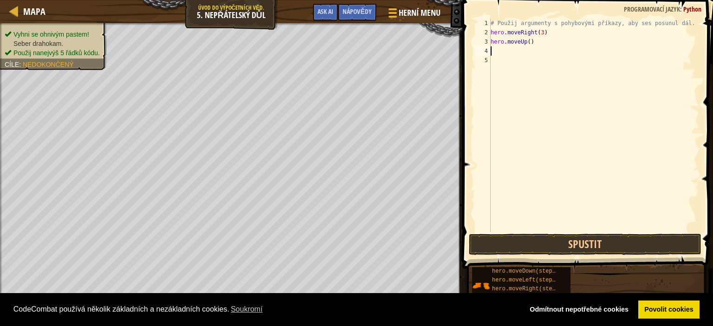
click at [522, 52] on div "# Použij argumenty s pohybovými příkazy, aby ses posunul dál. hero . moveRight …" at bounding box center [594, 135] width 210 height 232
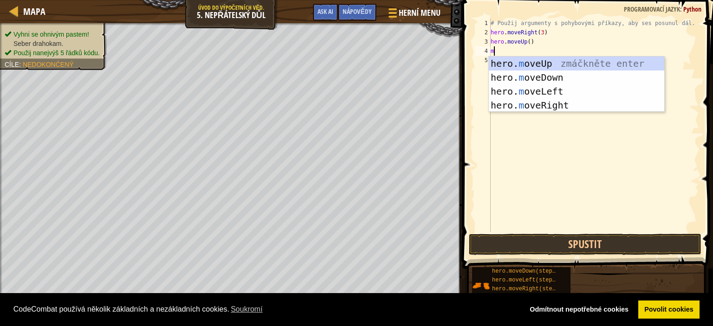
type textarea "mo"
click at [559, 102] on div "hero. mo veUp zmáčkněte enter hero. mo veDown zmáčkněte enter hero. mo veLeft z…" at bounding box center [577, 99] width 176 height 84
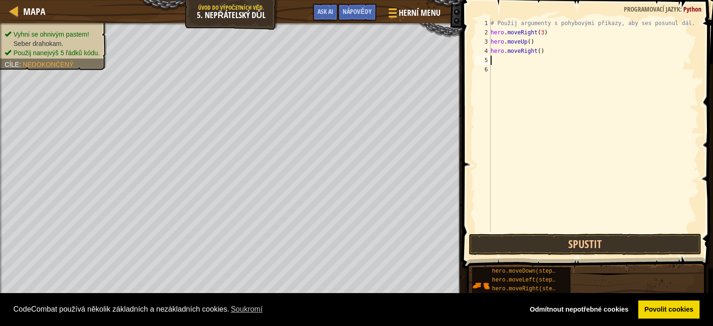
click at [527, 57] on div "# Použij argumenty s pohybovými příkazy, aby ses posunul dál. hero . moveRight …" at bounding box center [594, 135] width 210 height 232
type textarea "m"
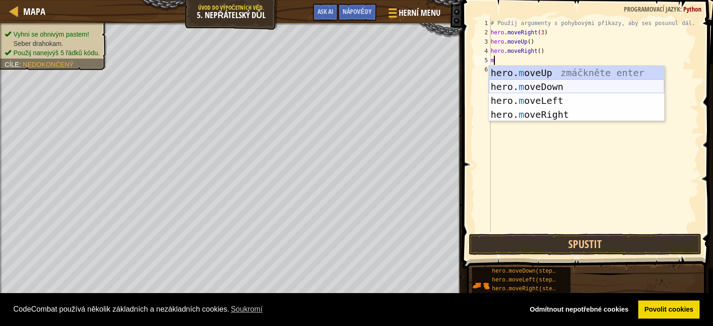
click at [543, 86] on div "hero. m oveUp zmáčkněte enter hero. m oveDown zmáčkněte enter hero. m oveLeft z…" at bounding box center [577, 108] width 176 height 84
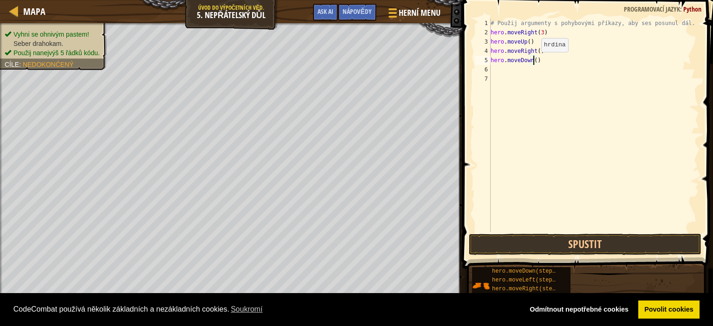
click at [533, 61] on div "# Použij argumenty s pohybovými příkazy, aby ses posunul dál. hero . moveRight …" at bounding box center [594, 135] width 210 height 232
type textarea "hero.moveDown(3)"
click at [512, 73] on div "# Použij argumenty s pohybovými příkazy, aby ses posunul dál. hero . moveRight …" at bounding box center [594, 135] width 210 height 232
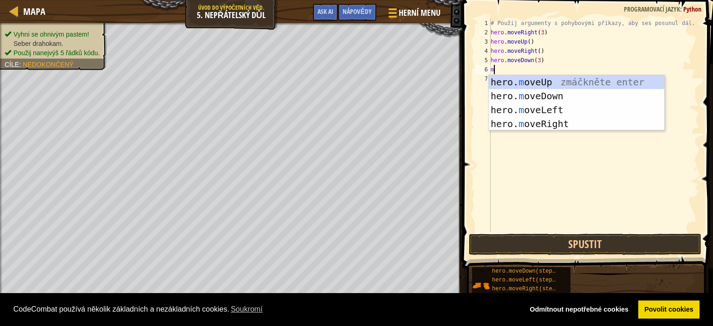
type textarea "mo"
click at [555, 121] on div "hero. mo veUp zmáčkněte enter hero. mo veDown zmáčkněte enter hero. mo veLeft z…" at bounding box center [577, 117] width 176 height 84
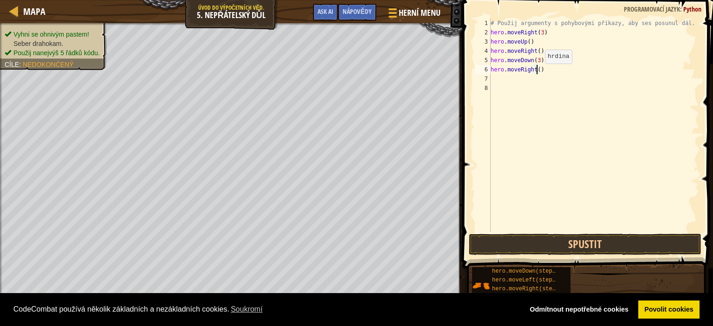
click at [537, 74] on div "# Použij argumenty s pohybovými příkazy, aby ses posunul dál. hero . moveRight …" at bounding box center [594, 135] width 210 height 232
type textarea "hero.moveRight(2)"
click at [552, 243] on button "Spustit" at bounding box center [585, 244] width 233 height 21
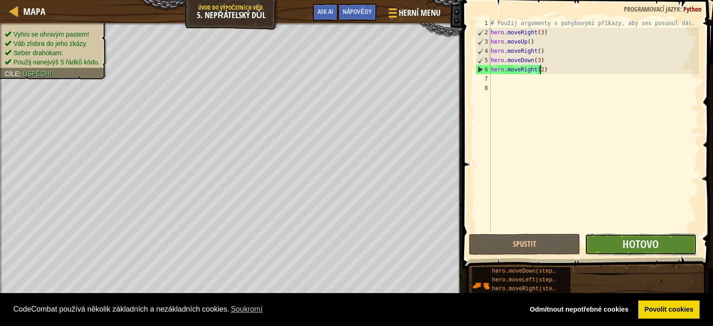
click at [663, 241] on button "Hotovo" at bounding box center [640, 244] width 111 height 21
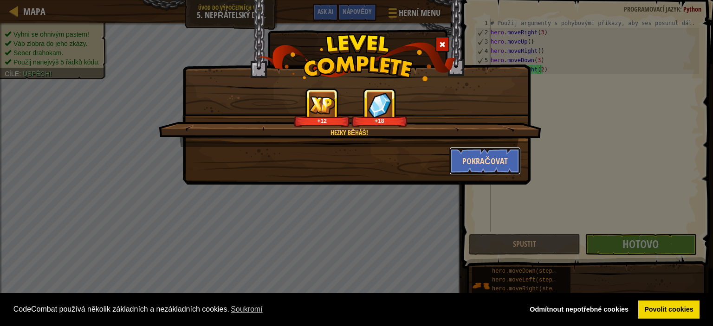
click at [485, 170] on button "Pokračovat" at bounding box center [486, 161] width 72 height 28
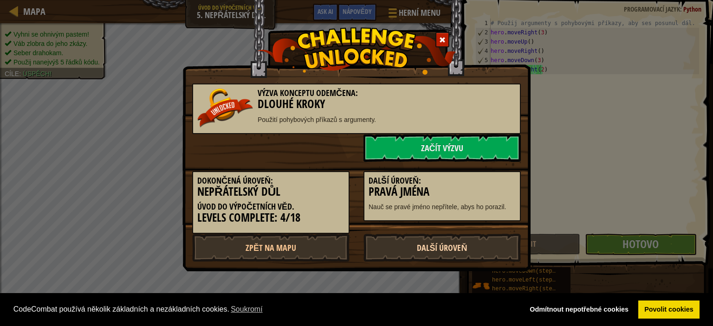
click at [459, 246] on link "Další úroveň" at bounding box center [442, 248] width 157 height 28
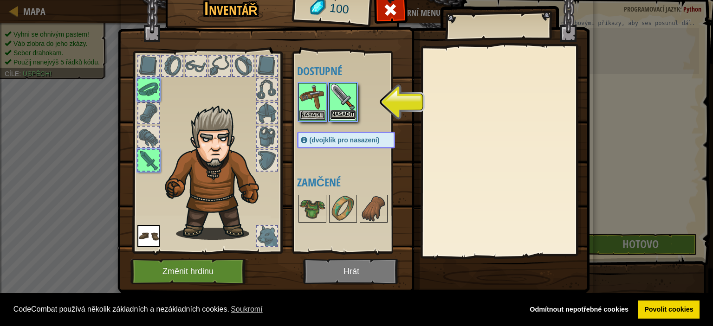
click at [338, 113] on button "Nasadit" at bounding box center [343, 115] width 26 height 10
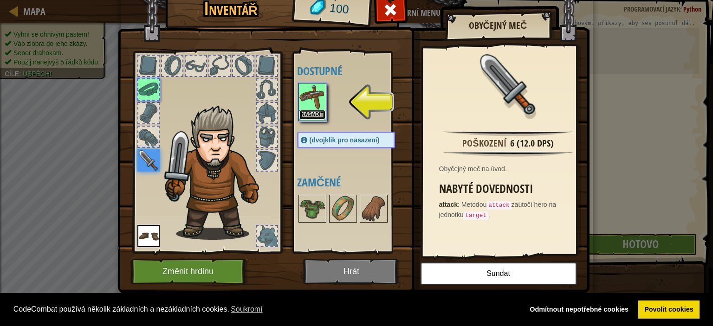
click at [320, 114] on button "Nasadit" at bounding box center [313, 115] width 26 height 10
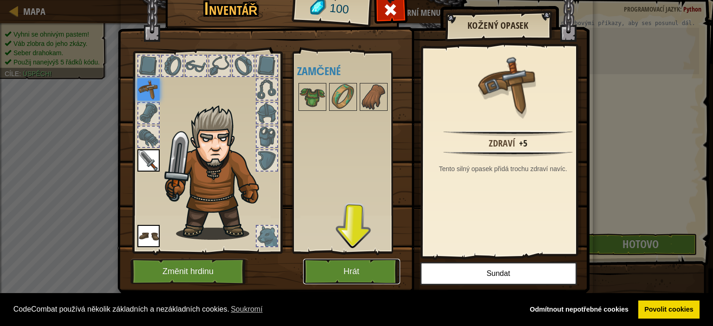
click at [370, 274] on button "Hrát" at bounding box center [351, 272] width 97 height 26
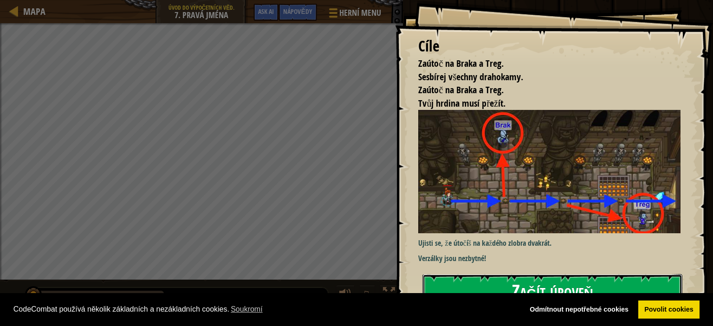
click at [443, 284] on button "Začít úroveň" at bounding box center [553, 292] width 260 height 37
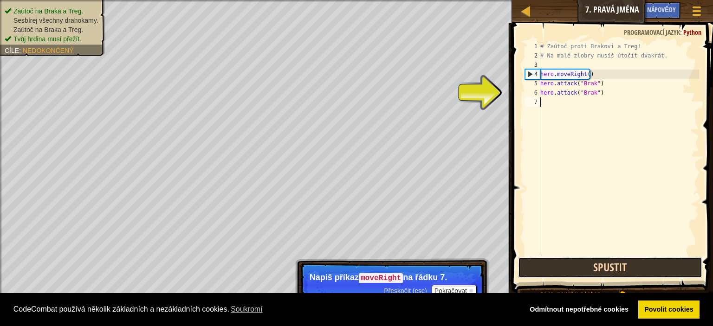
click at [574, 272] on button "Spustit" at bounding box center [610, 267] width 184 height 21
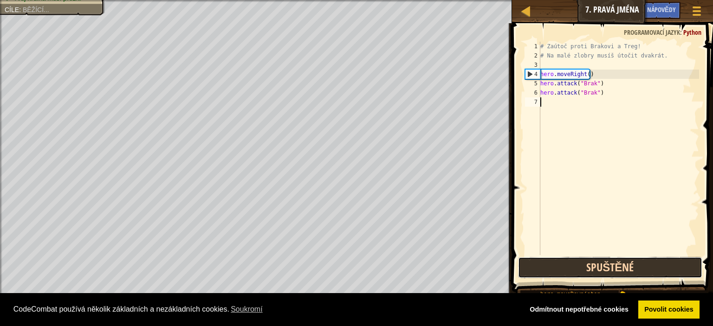
click at [572, 267] on button "Spuštěné" at bounding box center [610, 267] width 184 height 21
click at [572, 268] on button "Spuštěné" at bounding box center [610, 267] width 184 height 21
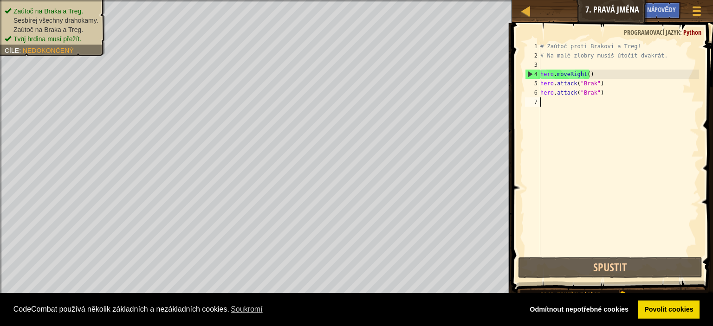
click at [570, 108] on div "# Zaútoč proti Brakovi a Treg! # Na malé zlobry musíš útočit dvakrát. hero . mo…" at bounding box center [619, 158] width 161 height 232
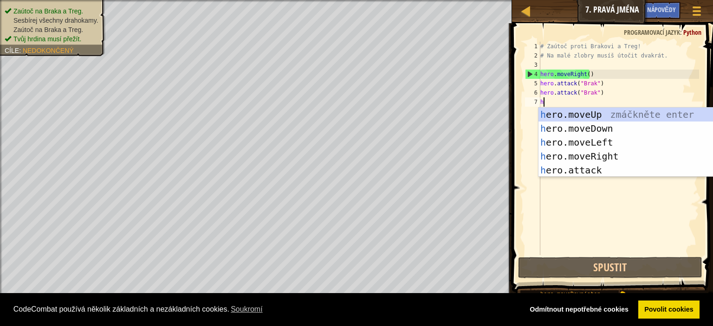
type textarea "h"
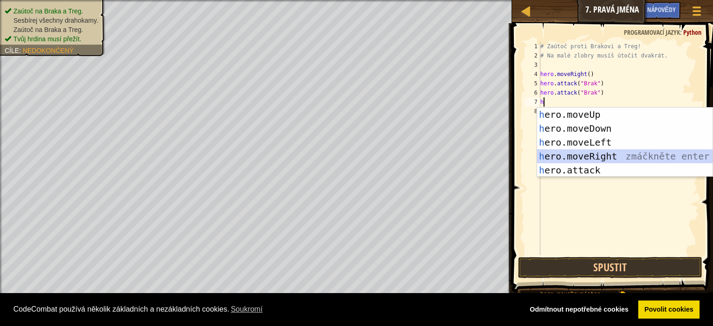
click at [598, 158] on div "h ero.moveUp zmáčkněte enter h ero.moveDown zmáčkněte enter h ero.moveLeft zmáč…" at bounding box center [625, 157] width 176 height 98
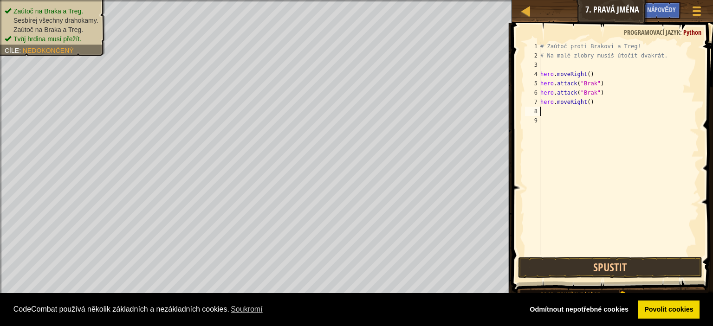
click at [571, 114] on div "# Zaútoč proti Brakovi a Treg! # Na malé zlobry musíš útočit dvakrát. hero . mo…" at bounding box center [619, 158] width 161 height 232
type textarea "h"
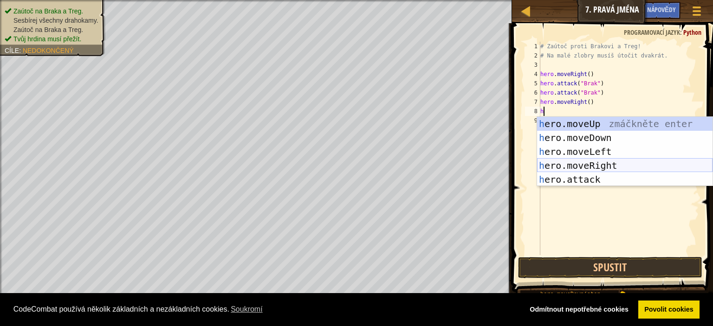
click at [594, 164] on div "h ero.moveUp zmáčkněte enter h ero.moveDown zmáčkněte enter h ero.moveLeft zmáč…" at bounding box center [625, 166] width 176 height 98
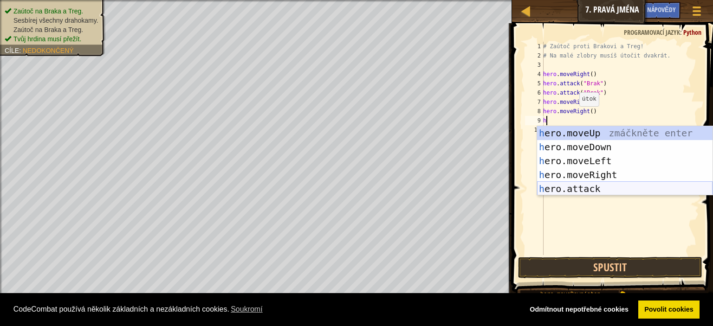
click at [588, 185] on div "h ero.moveUp zmáčkněte enter h ero.moveDown zmáčkněte enter h ero.moveLeft zmáč…" at bounding box center [625, 175] width 176 height 98
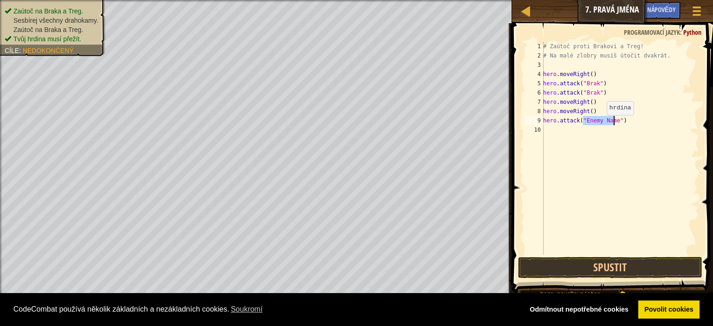
click at [602, 124] on div "# Zaútoč proti Brakovi a Treg! # Na malé zlobry musíš útočit dvakrát. hero . mo…" at bounding box center [620, 149] width 158 height 214
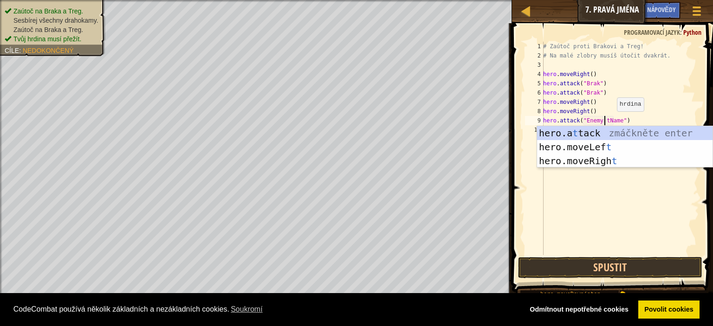
scroll to position [4, 5]
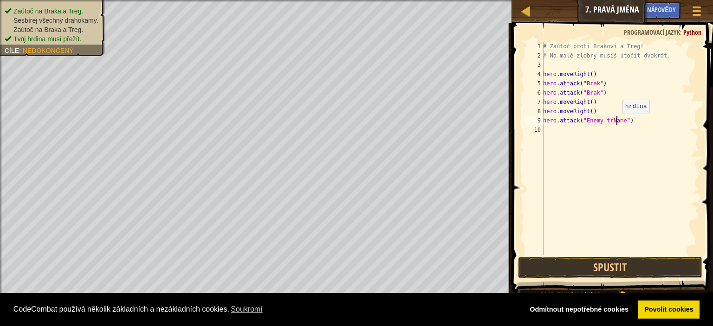
click at [618, 123] on div "# Zaútoč proti Brakovi a Treg! # Na malé zlobry musíš útočit dvakrát. hero . mo…" at bounding box center [620, 158] width 158 height 232
click at [607, 122] on div "# Zaútoč proti Brakovi a Treg! # Na malé zlobry musíš útočit dvakrát. hero . mo…" at bounding box center [620, 158] width 158 height 232
click at [617, 120] on div "# Zaútoč proti Brakovi a Treg! # Na malé zlobry musíš útočit dvakrát. hero . mo…" at bounding box center [620, 158] width 158 height 232
drag, startPoint x: 607, startPoint y: 120, endPoint x: 587, endPoint y: 120, distance: 20.4
click at [587, 120] on div "# Zaútoč proti Brakovi a Treg! # Na malé zlobry musíš útočit dvakrát. hero . mo…" at bounding box center [620, 158] width 158 height 232
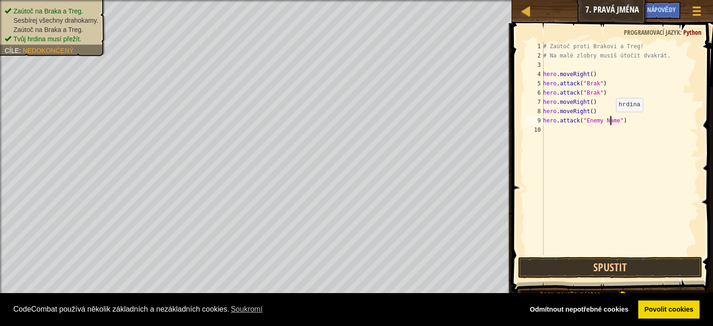
click at [611, 121] on div "# Zaútoč proti Brakovi a Treg! # Na malé zlobry musíš útočit dvakrát. hero . mo…" at bounding box center [620, 158] width 158 height 232
click at [613, 121] on div "# Zaútoč proti Brakovi a Treg! # Na malé zlobry musíš útočit dvakrát. hero . mo…" at bounding box center [620, 158] width 158 height 232
click at [584, 121] on div "# Zaútoč proti Brakovi a Treg! # Na malé zlobry musíš útočit dvakrát. hero . mo…" at bounding box center [620, 158] width 158 height 232
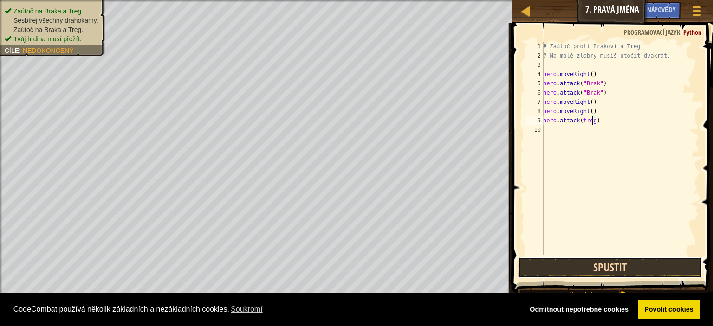
click at [616, 265] on button "Spustit" at bounding box center [610, 267] width 184 height 21
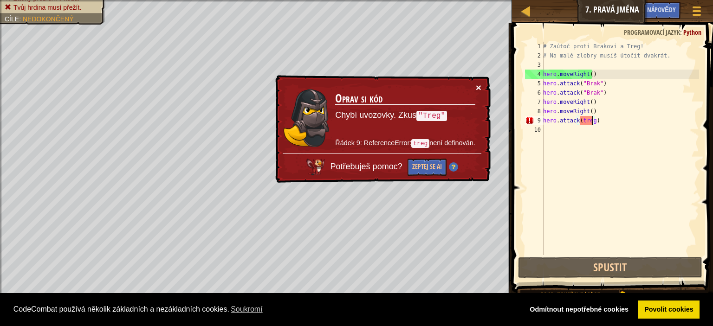
click at [476, 85] on div "× Oprav si kód Chybí uvozovky. Zkus "Treg" Řádek 9: ReferenceError: treg není d…" at bounding box center [382, 129] width 217 height 108
click at [477, 85] on button "×" at bounding box center [479, 88] width 6 height 10
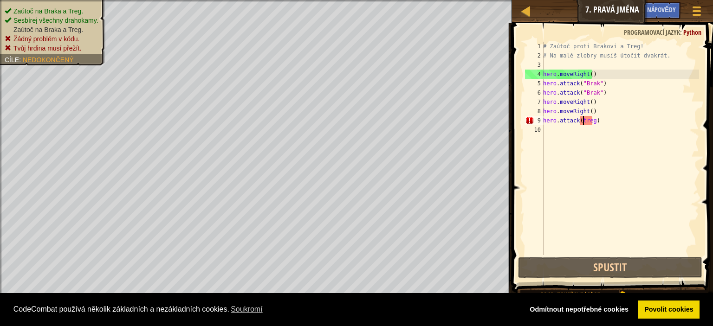
click at [583, 123] on div "# Zaútoč proti Brakovi a Treg! # Na malé zlobry musíš útočit dvakrát. hero . mo…" at bounding box center [620, 158] width 158 height 232
click at [591, 122] on div "# Zaútoč proti Brakovi a Treg! # Na malé zlobry musíš útočit dvakrát. hero . mo…" at bounding box center [620, 158] width 158 height 232
drag, startPoint x: 591, startPoint y: 120, endPoint x: 583, endPoint y: 118, distance: 8.1
click at [583, 118] on div "# Zaútoč proti Brakovi a Treg! # Na malé zlobry musíš útočit dvakrát. hero . mo…" at bounding box center [620, 158] width 158 height 232
click at [593, 121] on div "# Zaútoč proti Brakovi a Treg! # Na malé zlobry musíš útočit dvakrát. hero . mo…" at bounding box center [620, 158] width 158 height 232
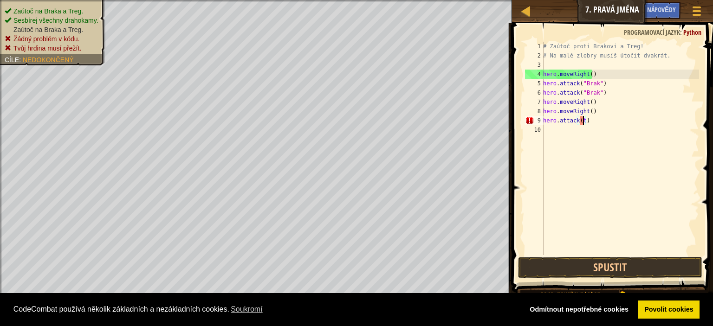
type textarea "hero.attack()"
drag, startPoint x: 590, startPoint y: 128, endPoint x: 583, endPoint y: 125, distance: 7.1
click at [583, 126] on div "# Zaútoč proti Brakovi a Treg! # Na malé zlobry musíš útočit dvakrát. hero . mo…" at bounding box center [620, 158] width 158 height 232
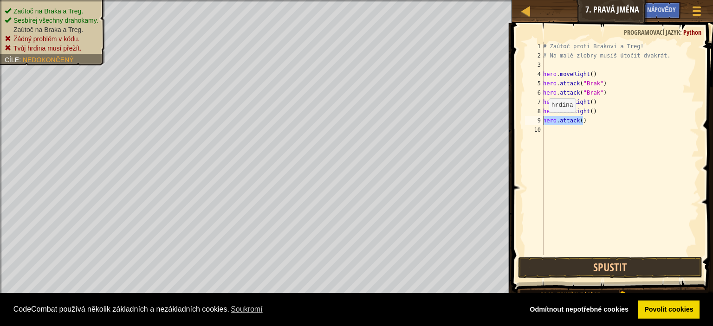
drag, startPoint x: 583, startPoint y: 124, endPoint x: 536, endPoint y: 122, distance: 47.4
click at [536, 122] on div "1 2 3 4 5 6 7 8 9 10 # Zaútoč proti Brakovi a Treg! # Na malé zlobry musíš útoč…" at bounding box center [611, 149] width 176 height 214
type textarea "hero.attack()"
drag, startPoint x: 565, startPoint y: 124, endPoint x: 551, endPoint y: 128, distance: 14.0
click at [551, 128] on div "# Zaútoč proti Brakovi a Treg! # Na malé zlobry musíš útočit dvakrát. hero . mo…" at bounding box center [620, 158] width 158 height 232
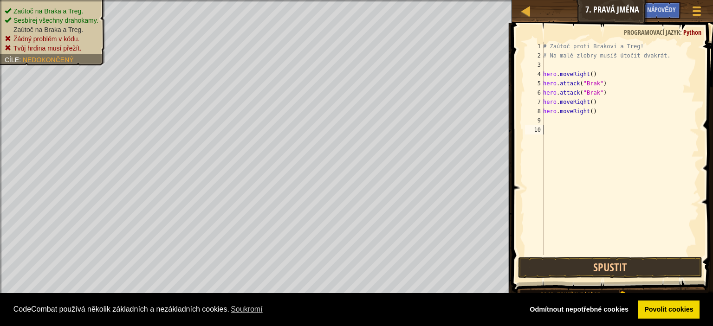
click at [551, 118] on div "# Zaútoč proti Brakovi a Treg! # Na malé zlobry musíš útočit dvakrát. hero . mo…" at bounding box center [620, 158] width 158 height 232
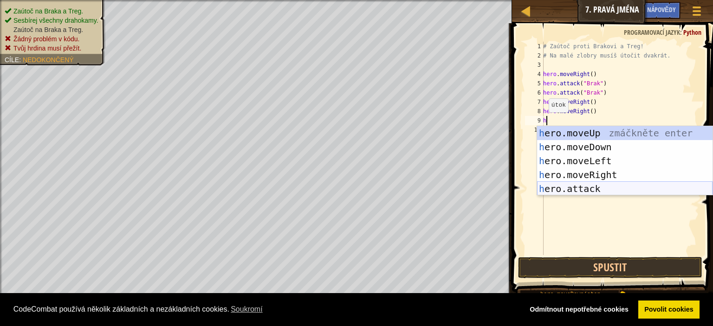
click at [606, 188] on div "h ero.moveUp zmáčkněte enter h ero.moveDown zmáčkněte enter h ero.moveLeft zmáč…" at bounding box center [625, 175] width 176 height 98
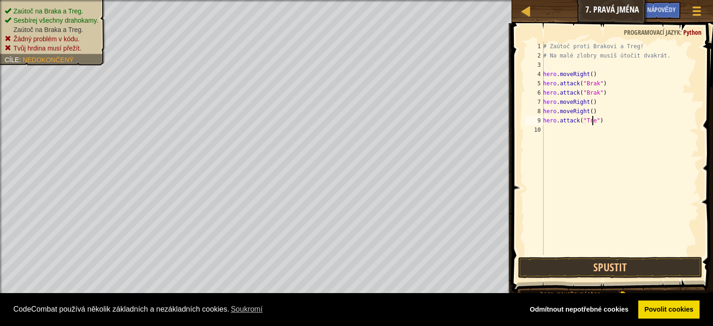
scroll to position [4, 4]
type textarea "hero.attack("Treg")"
click at [569, 269] on button "Spustit" at bounding box center [610, 267] width 184 height 21
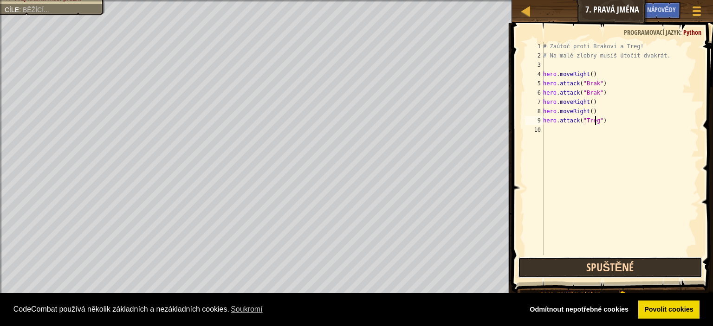
click at [569, 269] on button "Spuštěné" at bounding box center [610, 267] width 184 height 21
click at [570, 269] on button "Spuštěné" at bounding box center [610, 267] width 184 height 21
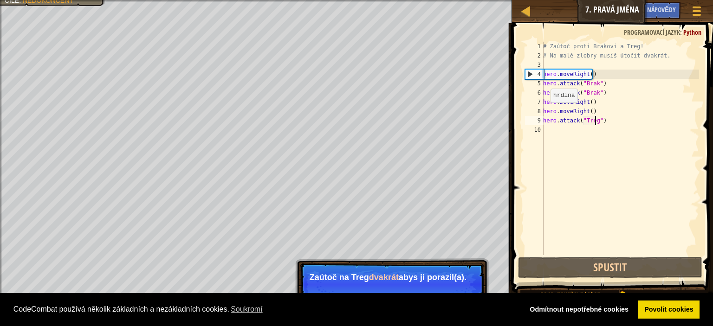
click at [549, 134] on div "# Zaútoč proti Brakovi a Treg! # Na malé zlobry musíš útočit dvakrát. hero . mo…" at bounding box center [620, 158] width 158 height 232
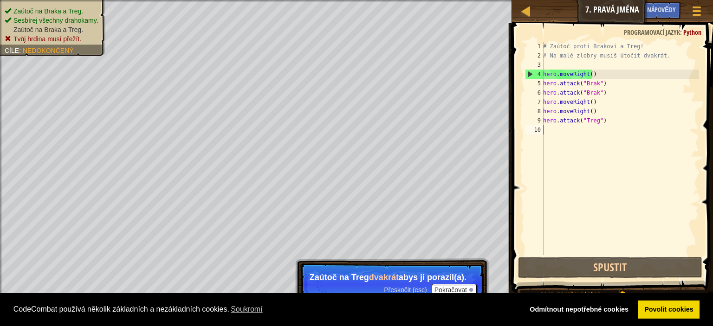
scroll to position [4, 0]
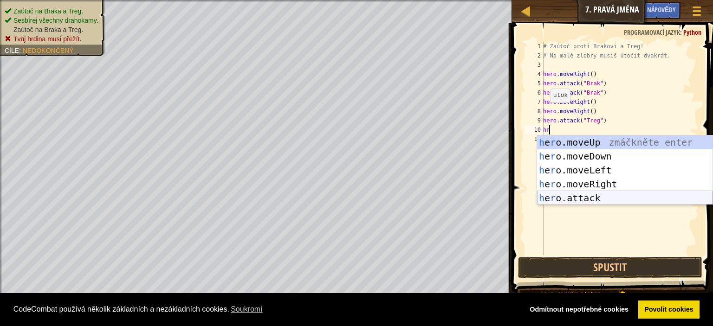
click at [601, 200] on div "h e r o.moveUp zmáčkněte enter h e r o.moveDown zmáčkněte enter h e r o.moveLef…" at bounding box center [625, 185] width 176 height 98
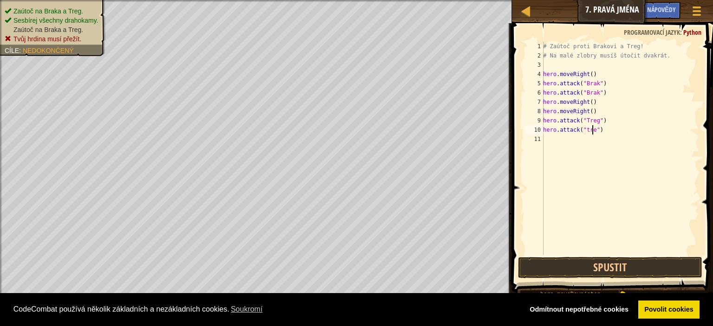
scroll to position [4, 4]
click at [625, 267] on button "Spustit" at bounding box center [610, 267] width 184 height 21
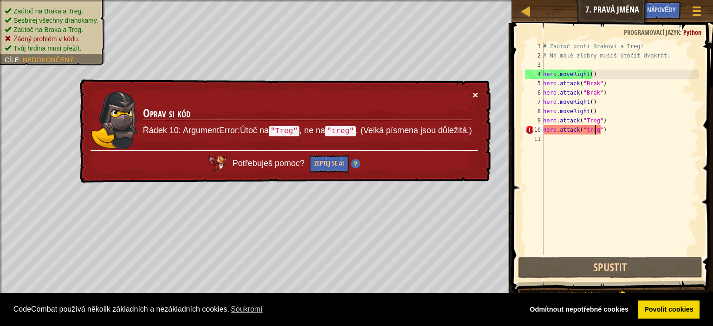
click at [476, 90] on button "×" at bounding box center [476, 95] width 6 height 10
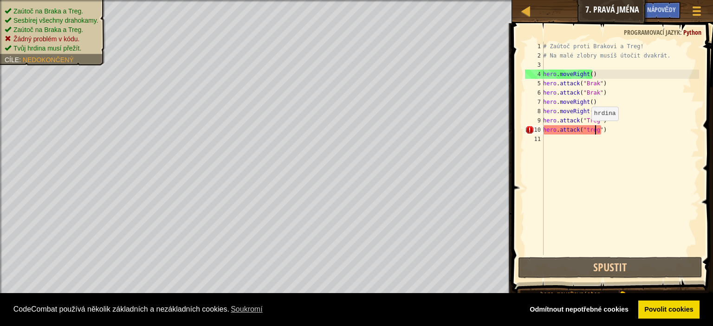
click at [587, 130] on div "# Zaútoč proti Brakovi a Treg! # Na malé zlobry musíš útočit dvakrát. hero . mo…" at bounding box center [620, 158] width 158 height 232
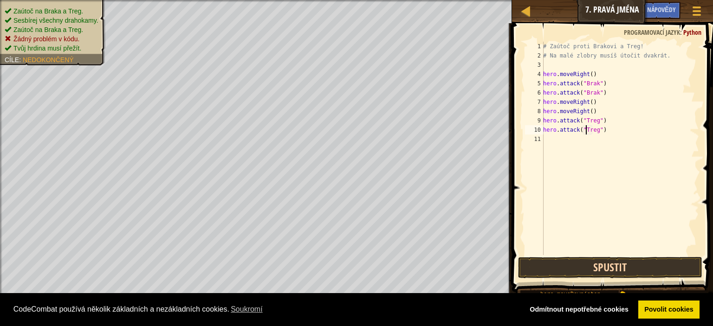
type textarea "hero.attack("Treg")"
click at [620, 262] on button "Spustit" at bounding box center [610, 267] width 184 height 21
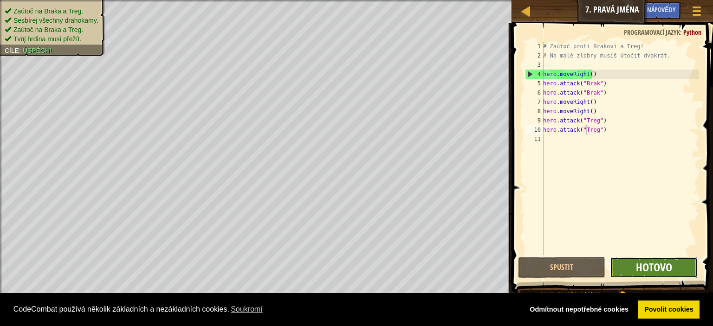
click at [668, 268] on span "Hotovo" at bounding box center [654, 267] width 36 height 15
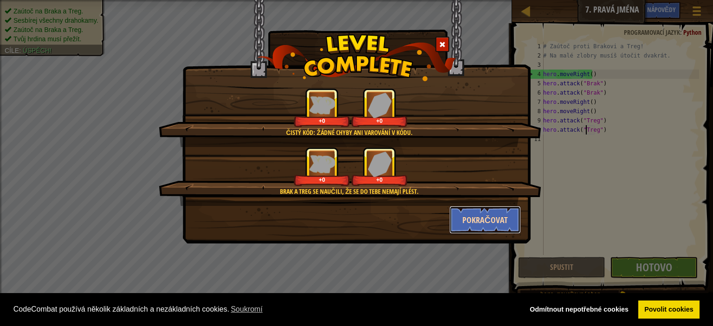
click at [486, 219] on button "Pokračovat" at bounding box center [486, 220] width 72 height 28
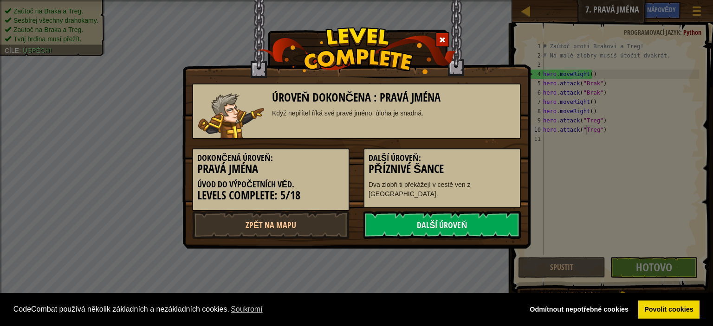
click at [485, 219] on link "Další úroveň" at bounding box center [442, 225] width 157 height 28
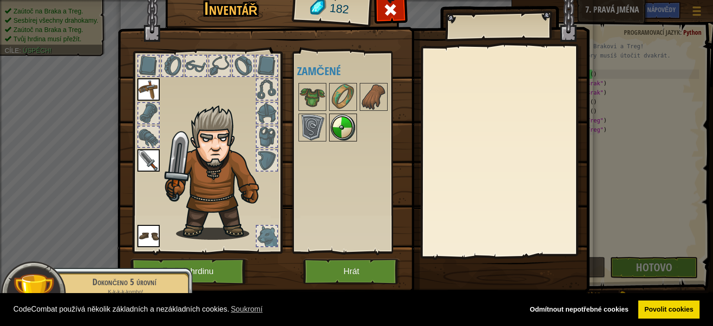
click at [351, 119] on img at bounding box center [343, 128] width 26 height 26
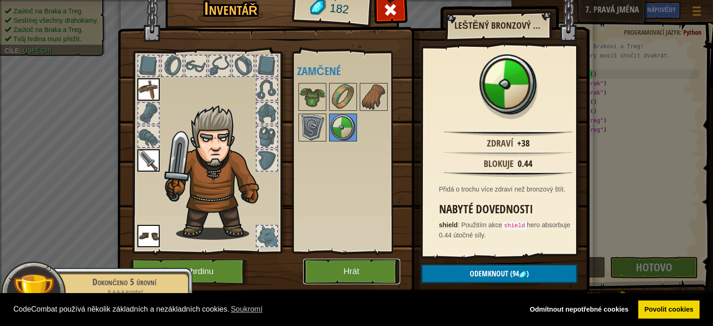
click at [365, 270] on button "Hrát" at bounding box center [351, 272] width 97 height 26
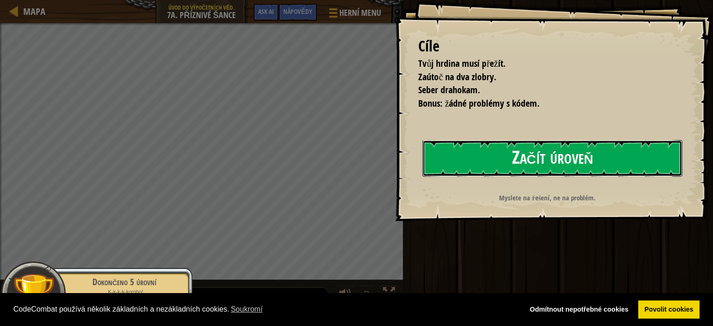
click at [463, 152] on button "Začít úroveň" at bounding box center [553, 158] width 260 height 37
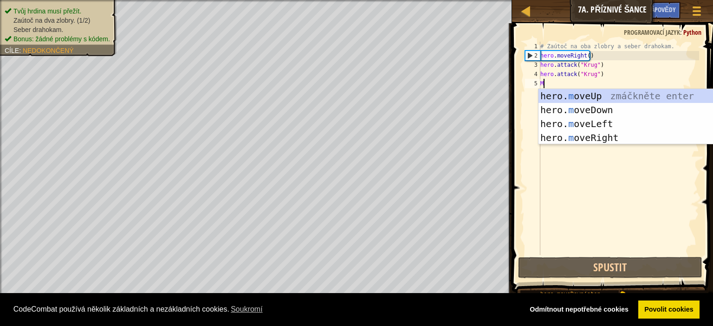
type textarea "MO"
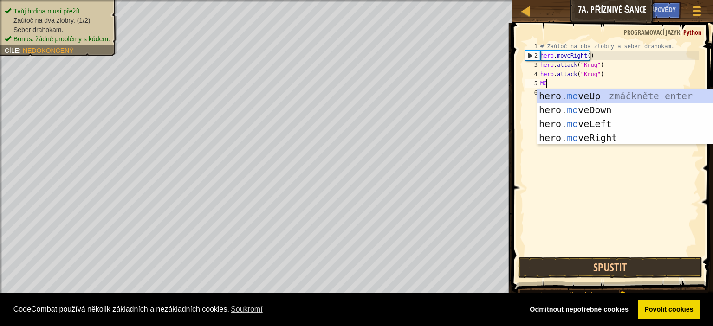
scroll to position [4, 0]
click at [582, 137] on div "hero. mo veUp zmáčkněte enter hero. mo veDown zmáčkněte enter hero. mo veLeft z…" at bounding box center [625, 131] width 176 height 84
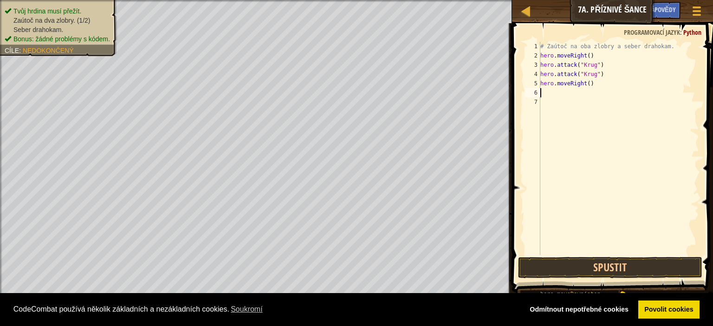
type textarea "M"
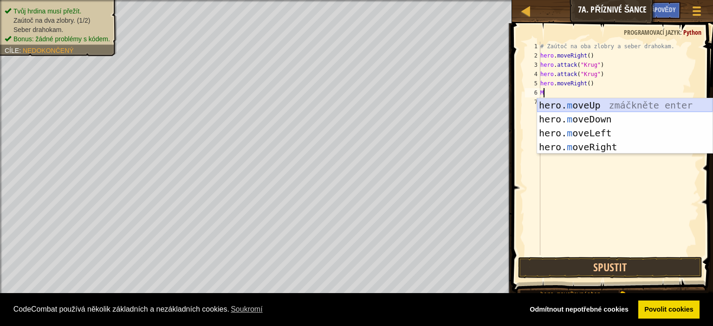
click at [604, 104] on div "hero. m oveUp zmáčkněte enter hero. m oveDown zmáčkněte enter hero. m oveLeft z…" at bounding box center [625, 140] width 176 height 84
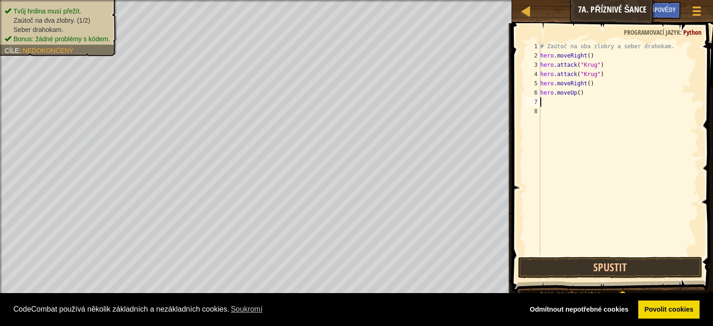
type textarea "M"
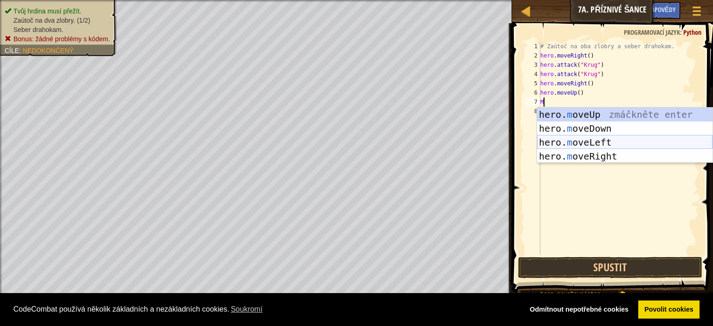
click at [586, 141] on div "hero. m oveUp zmáčkněte enter hero. m oveDown zmáčkněte enter hero. m oveLeft z…" at bounding box center [625, 150] width 176 height 84
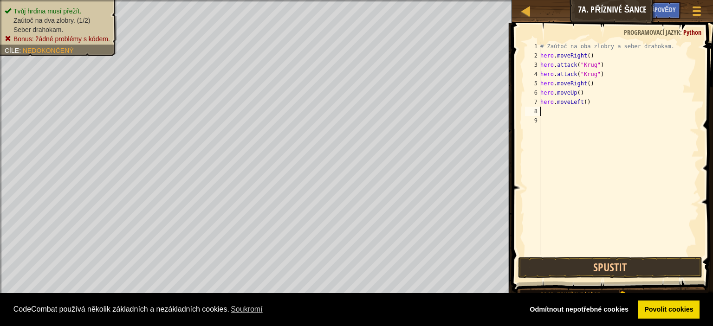
type textarea "D"
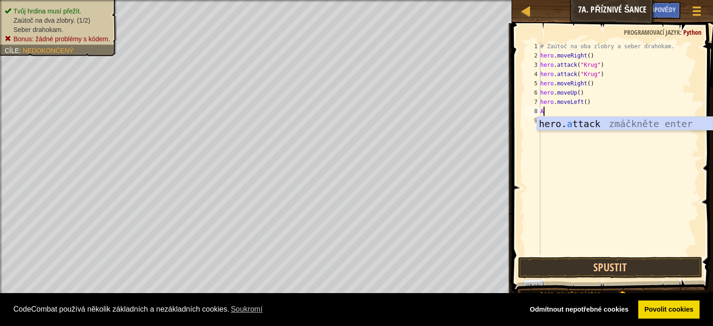
click at [574, 124] on div "hero. a ttack zmáčkněte enter" at bounding box center [625, 138] width 176 height 42
click at [582, 126] on div "hero.attack zmáčkněte enter" at bounding box center [625, 138] width 176 height 42
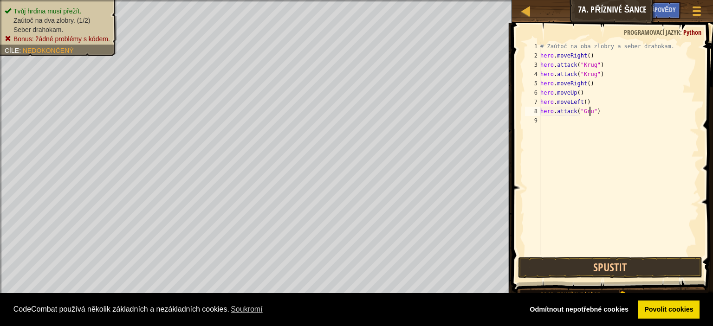
scroll to position [4, 4]
type textarea "hero.attack("Grump")"
click at [563, 120] on div "# Zaútoč na oba zlobry a seber drahokam. hero . moveRight ( ) hero . attack ( "…" at bounding box center [619, 158] width 161 height 232
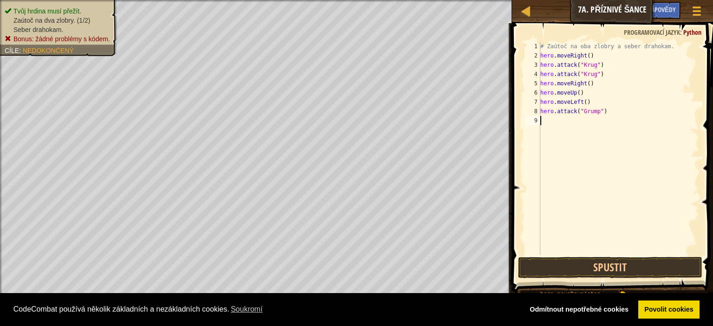
type textarea "m"
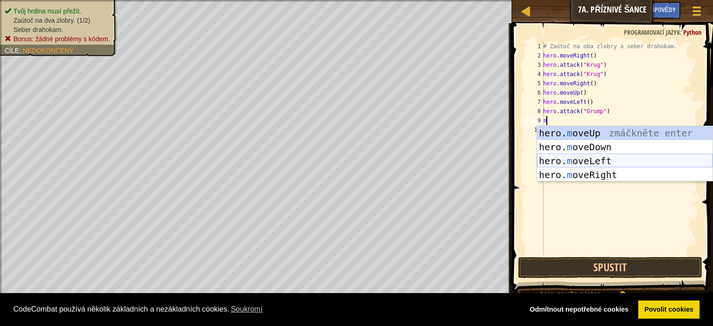
click at [584, 158] on div "hero. m oveUp zmáčkněte enter hero. m oveDown zmáčkněte enter hero. m oveLeft z…" at bounding box center [625, 168] width 176 height 84
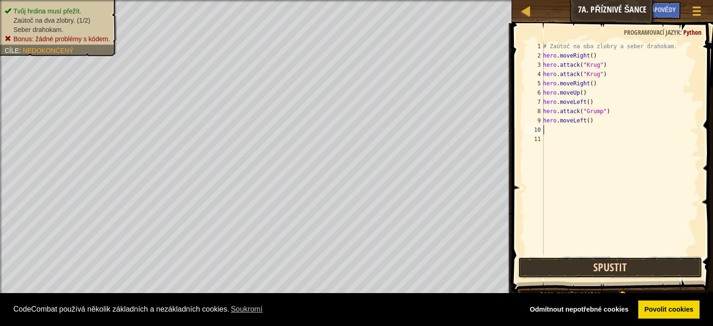
click at [609, 267] on button "Spustit" at bounding box center [610, 267] width 184 height 21
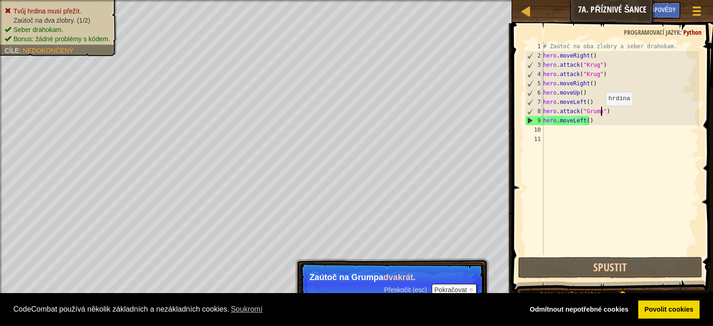
click at [600, 115] on div "# Zaútoč na oba zlobry a seber drahokam. hero . moveRight ( ) hero . attack ( "…" at bounding box center [620, 158] width 158 height 232
type textarea "hero.attack("Grump")"
click at [572, 138] on div "# Zaútoč na oba zlobry a seber drahokam. hero . moveRight ( ) hero . attack ( "…" at bounding box center [620, 158] width 158 height 232
click at [568, 131] on div "# Zaútoč na oba zlobry a seber drahokam. hero . moveRight ( ) hero . attack ( "…" at bounding box center [620, 158] width 158 height 232
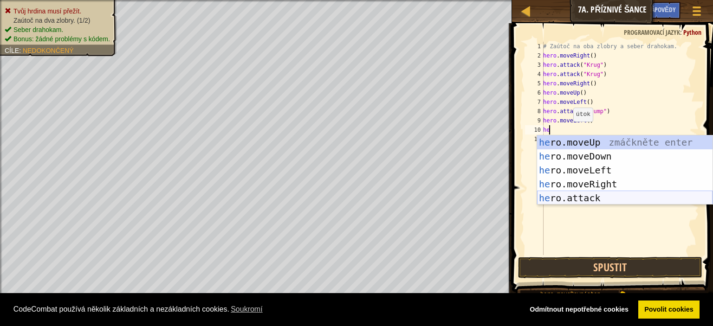
click at [602, 197] on div "he ro.moveUp zmáčkněte enter he ro.moveDown zmáčkněte enter he ro.moveLeft zmáč…" at bounding box center [625, 185] width 176 height 98
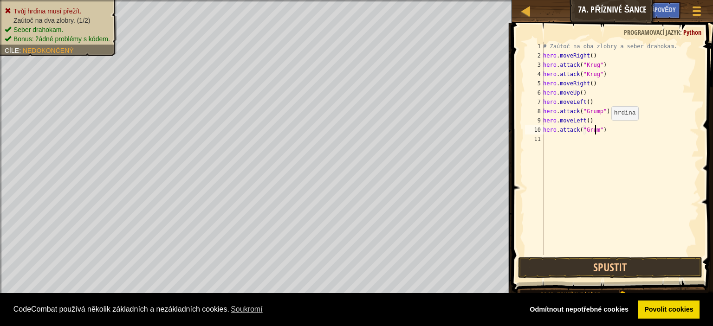
type textarea "hero.attack("Grump")"
click at [628, 269] on button "Spustit" at bounding box center [610, 267] width 184 height 21
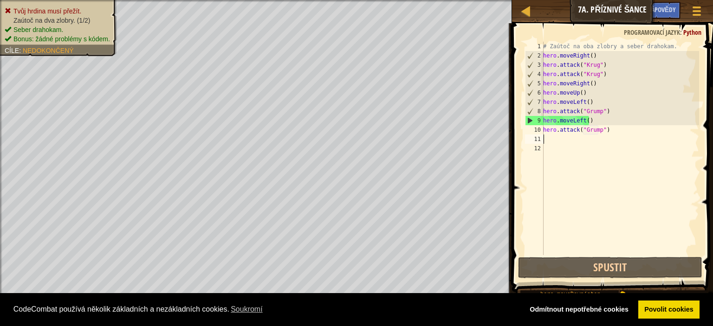
click at [598, 124] on div "# Zaútoč na oba zlobry a seber drahokam. hero . moveRight ( ) hero . attack ( "…" at bounding box center [620, 158] width 158 height 232
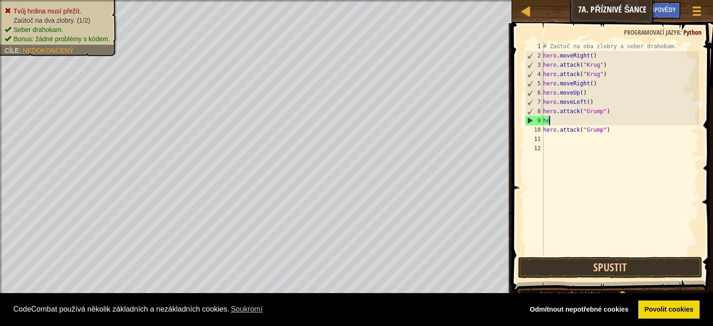
type textarea "h"
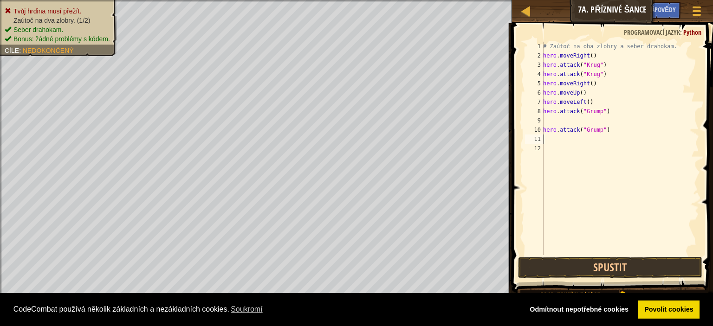
click at [557, 140] on div "# Zaútoč na oba zlobry a seber drahokam. hero . moveRight ( ) hero . attack ( "…" at bounding box center [620, 158] width 158 height 232
click at [562, 122] on div "# Zaútoč na oba zlobry a seber drahokam. hero . moveRight ( ) hero . attack ( "…" at bounding box center [620, 158] width 158 height 232
type textarea "hero.attack("Grump")"
click at [562, 129] on div "# Zaútoč na oba zlobry a seber drahokam. hero . moveRight ( ) hero . attack ( "…" at bounding box center [620, 158] width 158 height 232
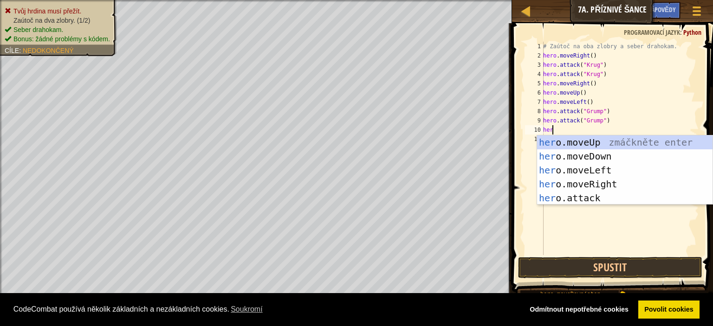
type textarea "hero"
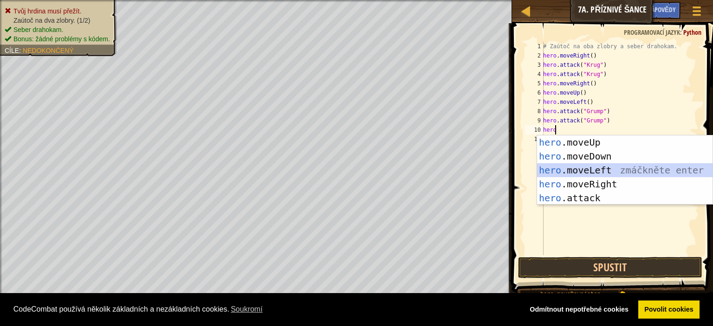
click at [602, 165] on div "hero .moveUp zmáčkněte enter hero .moveDown zmáčkněte enter hero .moveLeft zmáč…" at bounding box center [625, 185] width 176 height 98
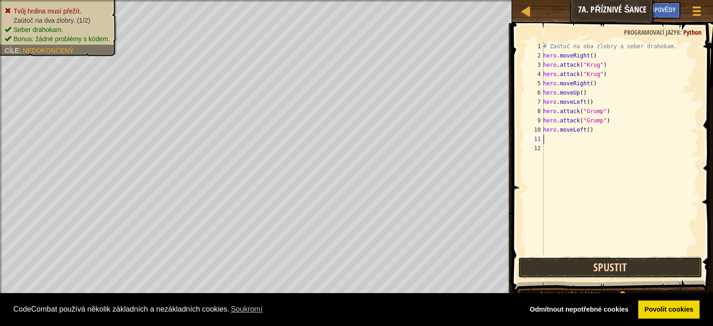
click at [557, 259] on button "Spustit" at bounding box center [610, 267] width 184 height 21
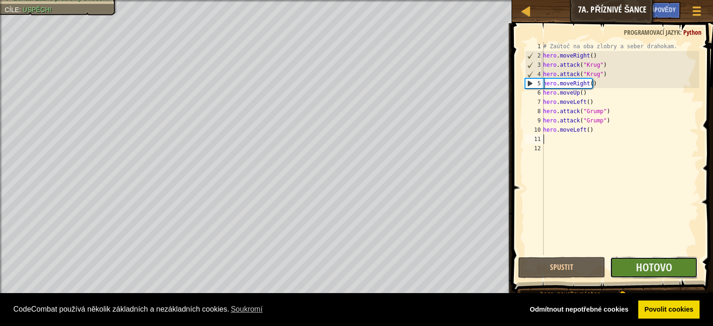
click at [627, 275] on button "Hotovo" at bounding box center [653, 267] width 87 height 21
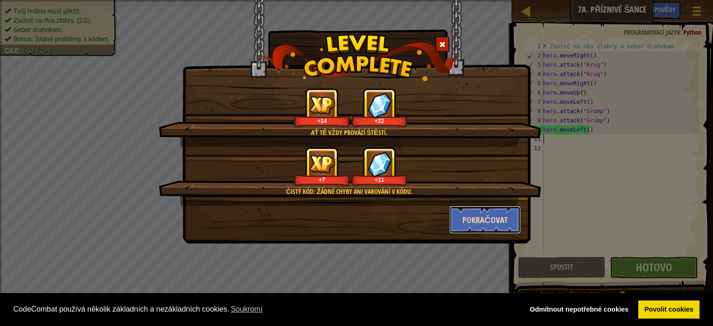
click at [495, 215] on button "Pokračovat" at bounding box center [486, 220] width 72 height 28
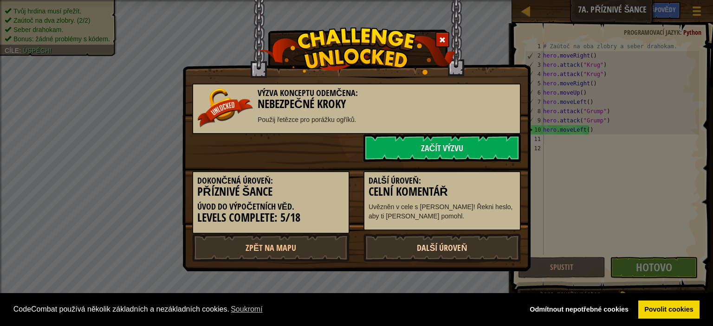
click at [481, 244] on link "Další úroveň" at bounding box center [442, 248] width 157 height 28
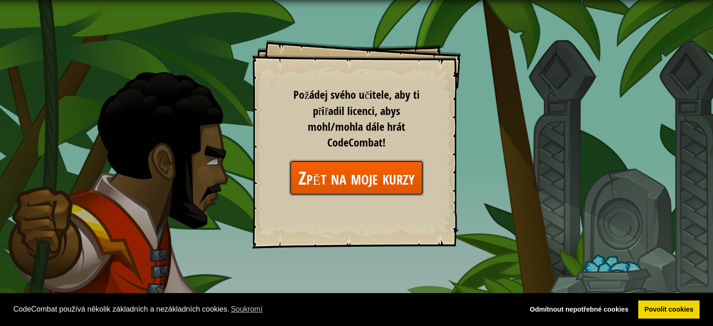
click at [366, 185] on link "Zpět na moje kurzy" at bounding box center [356, 178] width 135 height 36
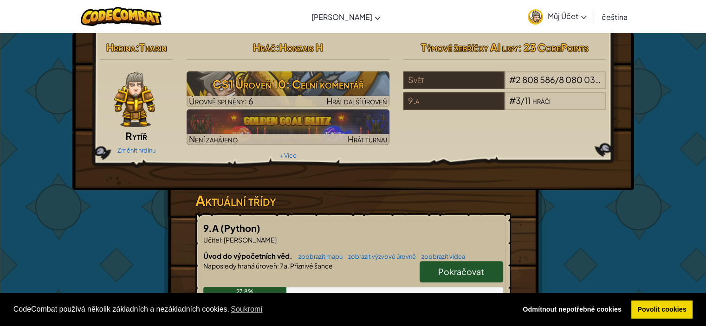
click at [441, 271] on span "Pokračovat" at bounding box center [461, 272] width 46 height 11
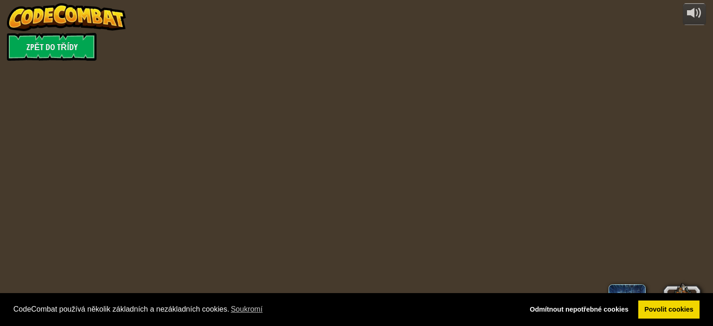
select select "cs"
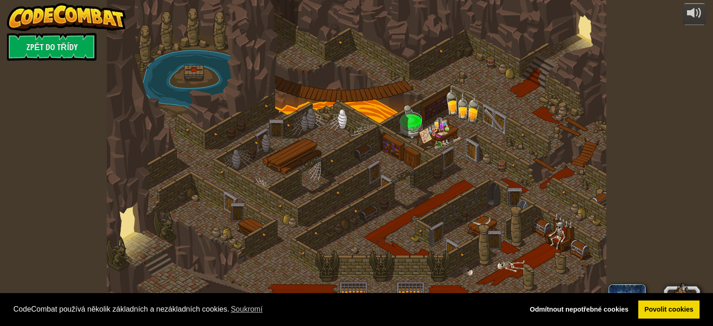
select select "cs"
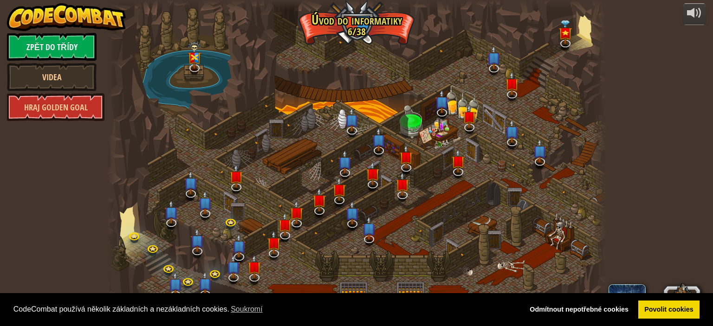
select select "cs"
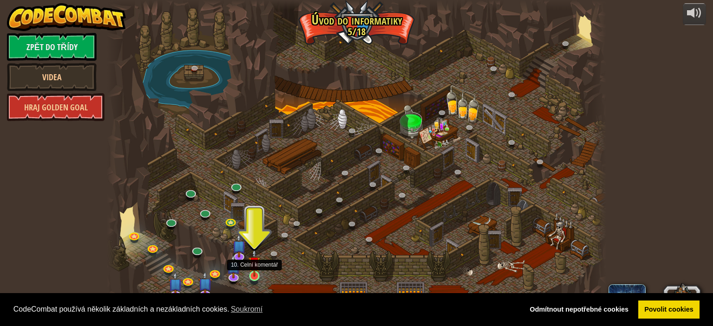
click at [251, 271] on img at bounding box center [254, 263] width 12 height 28
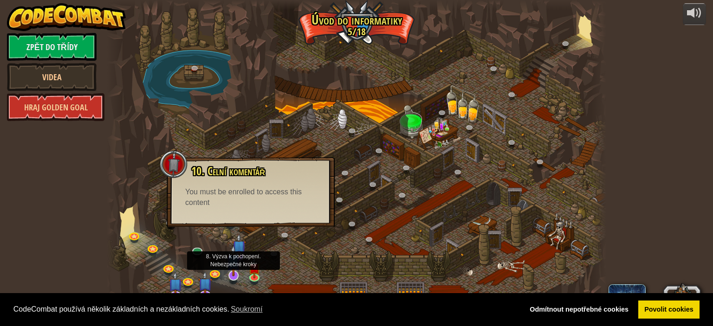
click at [236, 254] on img at bounding box center [234, 261] width 14 height 32
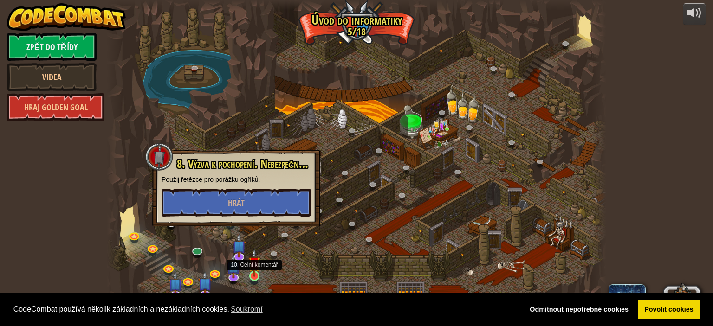
click at [253, 265] on img at bounding box center [254, 263] width 12 height 28
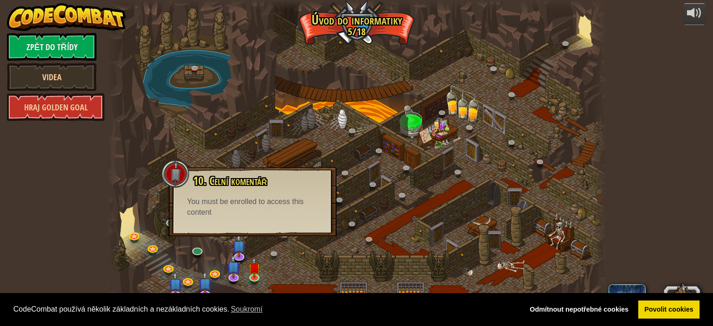
click at [265, 259] on div at bounding box center [357, 163] width 500 height 326
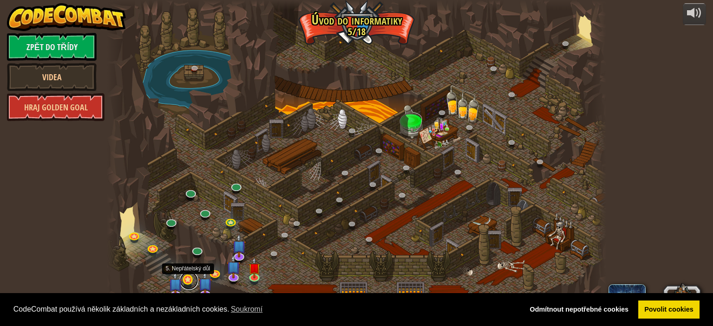
click at [187, 279] on link at bounding box center [189, 281] width 19 height 19
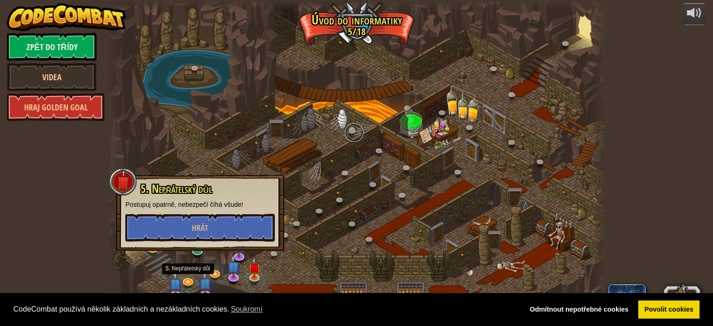
click at [352, 136] on link at bounding box center [354, 133] width 19 height 19
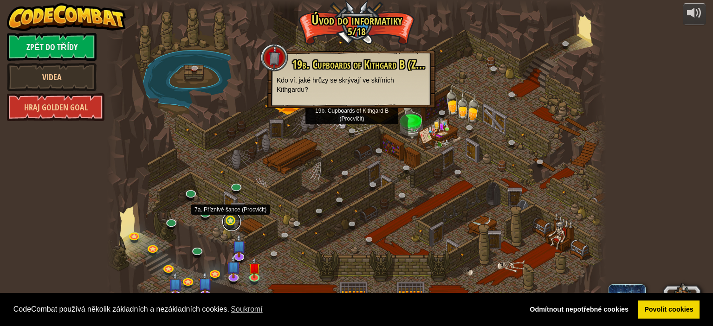
click at [235, 218] on link at bounding box center [231, 222] width 19 height 19
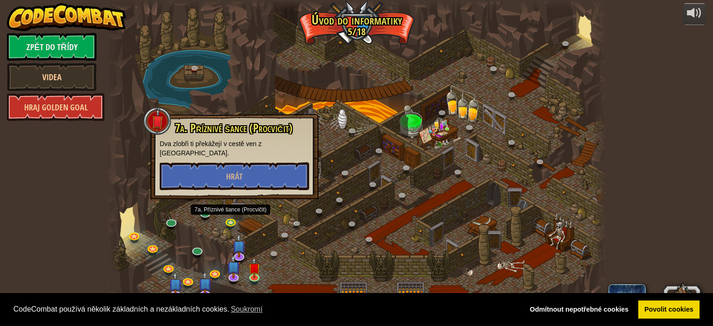
click at [207, 197] on div at bounding box center [357, 163] width 500 height 326
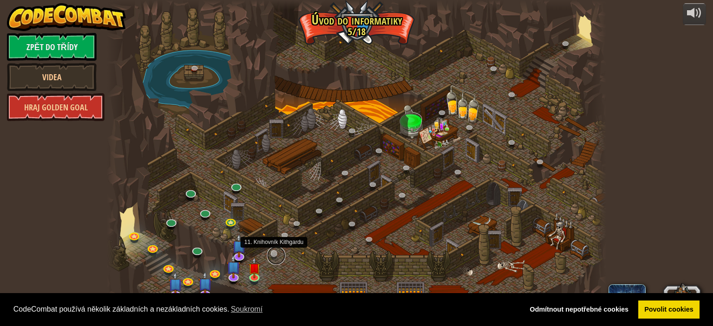
click at [274, 250] on link at bounding box center [276, 256] width 19 height 19
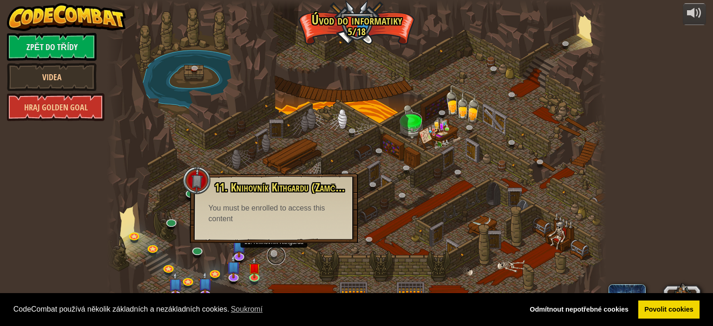
click at [273, 248] on link at bounding box center [276, 256] width 19 height 19
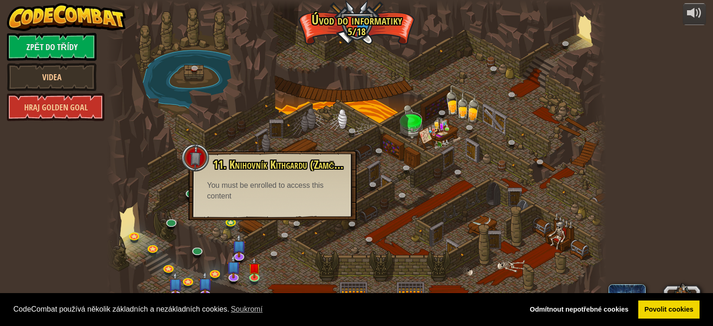
click at [126, 223] on div at bounding box center [357, 163] width 500 height 326
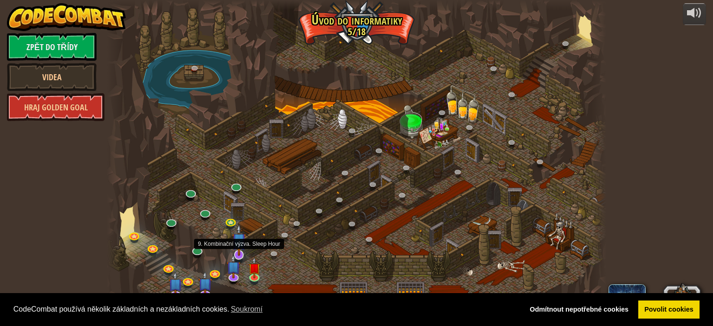
click at [237, 248] on img at bounding box center [239, 240] width 14 height 32
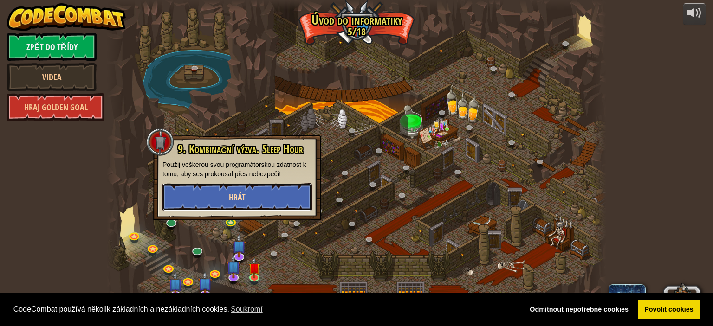
click at [264, 201] on button "Hrát" at bounding box center [238, 197] width 150 height 28
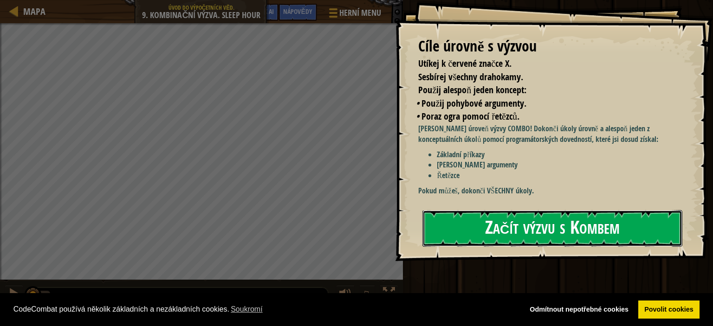
click at [603, 216] on button "Začít výzvu s Kombem" at bounding box center [553, 228] width 260 height 37
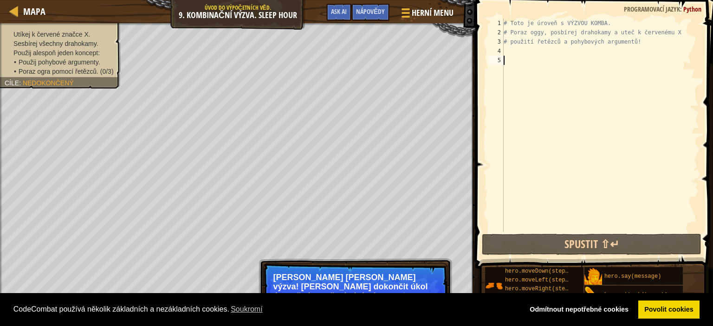
click at [533, 47] on div "# Toto je úroveň s VÝZVOU KOMBA. # Poraz oggy, posbírej drahokamy a uteč k červ…" at bounding box center [600, 135] width 197 height 232
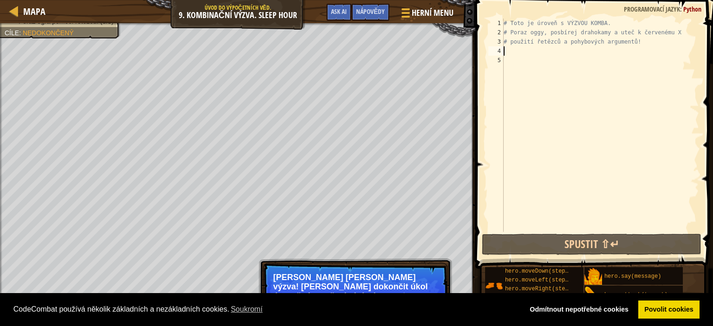
type textarea "m"
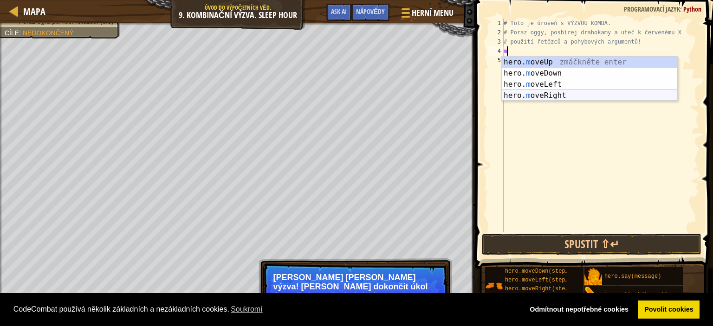
scroll to position [4, 0]
click at [561, 93] on div "hero. m oveUp zmáčkněte enter hero. m oveDown zmáčkněte enter hero. m oveLeft z…" at bounding box center [590, 90] width 176 height 67
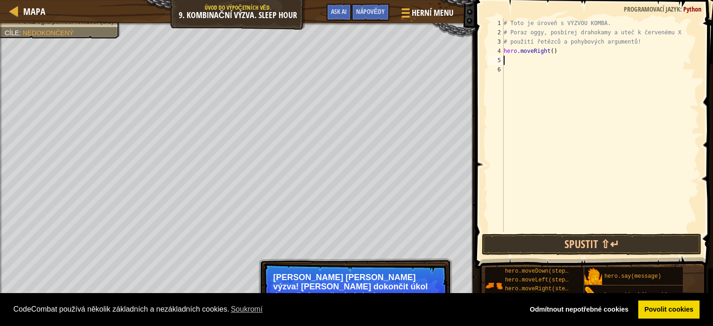
type textarea "m"
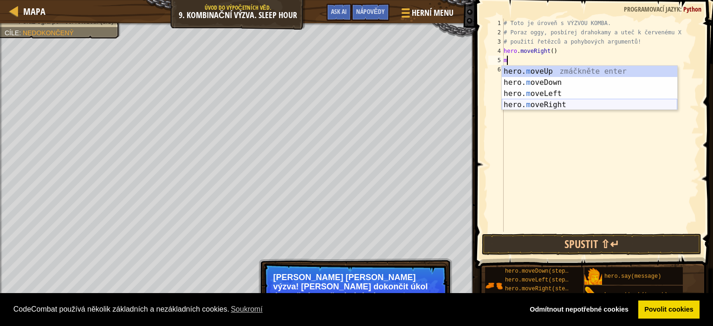
click at [556, 102] on div "hero. m oveUp zmáčkněte enter hero. m oveDown zmáčkněte enter hero. m oveLeft z…" at bounding box center [590, 99] width 176 height 67
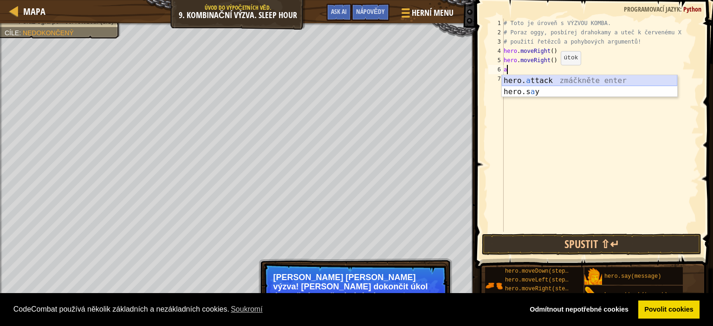
click at [553, 78] on div "hero. a ttack zmáčkněte enter hero.s a y zmáčkněte enter" at bounding box center [590, 97] width 176 height 45
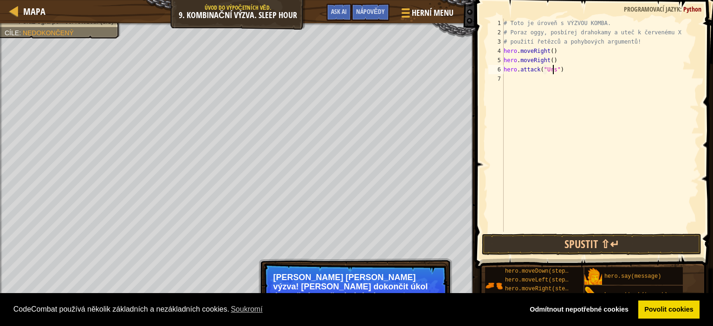
type textarea "hero.attack("Ursa")"
click at [529, 80] on div "# Toto je úroveň s VÝZVOU KOMBA. # Poraz oggy, posbírej drahokamy a uteč k červ…" at bounding box center [600, 135] width 197 height 232
type textarea "m"
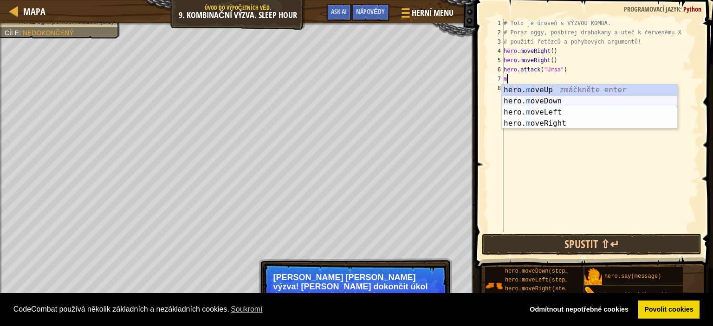
click at [550, 100] on div "hero. m oveUp zmáčkněte enter hero. m oveDown zmáčkněte enter hero. m oveLeft z…" at bounding box center [590, 118] width 176 height 67
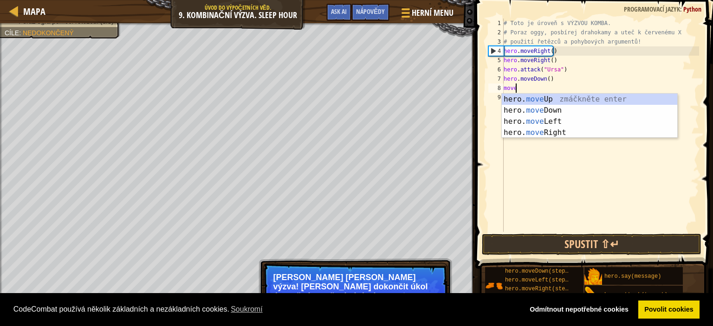
type textarea "move"
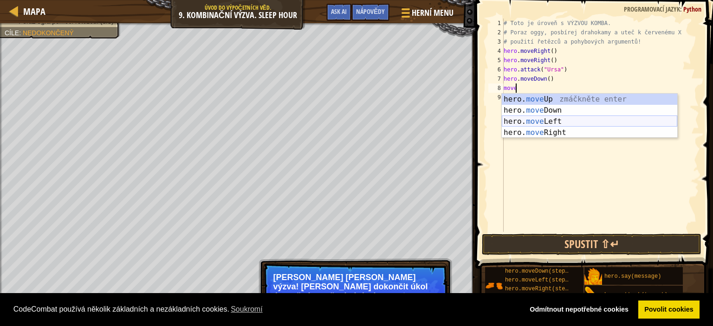
click at [555, 119] on div "hero. move Up zmáčkněte enter hero. move Down zmáčkněte enter hero. move Left z…" at bounding box center [590, 127] width 176 height 67
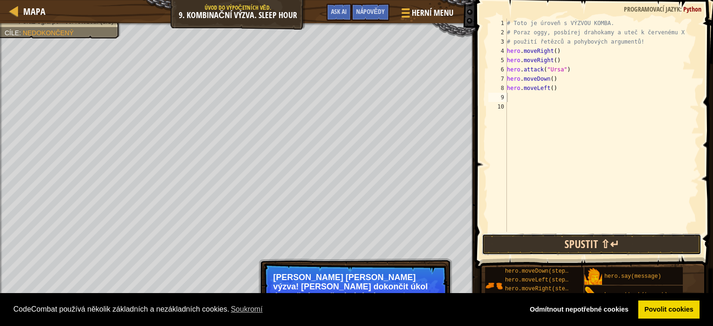
click at [514, 240] on button "Spustit ⇧↵" at bounding box center [592, 244] width 220 height 21
click at [568, 249] on button "Spustit ⇧↵" at bounding box center [592, 244] width 220 height 21
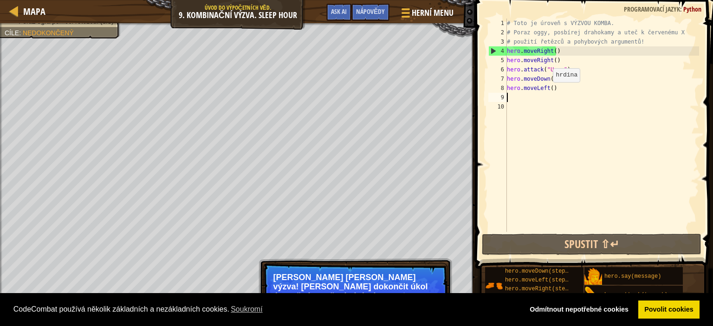
click at [548, 91] on div "# Toto je úroveň s VÝZVOU KOMBA. # Poraz oggy, posbírej drahokamy a uteč k červ…" at bounding box center [602, 135] width 195 height 232
click at [548, 90] on div "# Toto je úroveň s VÝZVOU KOMBA. # Poraz oggy, posbírej drahokamy a uteč k červ…" at bounding box center [602, 135] width 195 height 232
click at [550, 89] on div "# Toto je úroveň s VÝZVOU KOMBA. # Poraz oggy, posbírej drahokamy a uteč k červ…" at bounding box center [602, 135] width 195 height 232
type textarea "hero.moveLeft(2)"
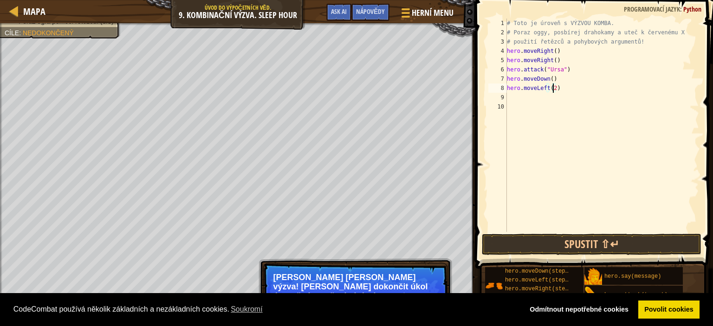
click at [515, 93] on div "# Toto je úroveň s VÝZVOU KOMBA. # Poraz oggy, posbírej drahokamy a uteč k červ…" at bounding box center [602, 135] width 195 height 232
type textarea "h"
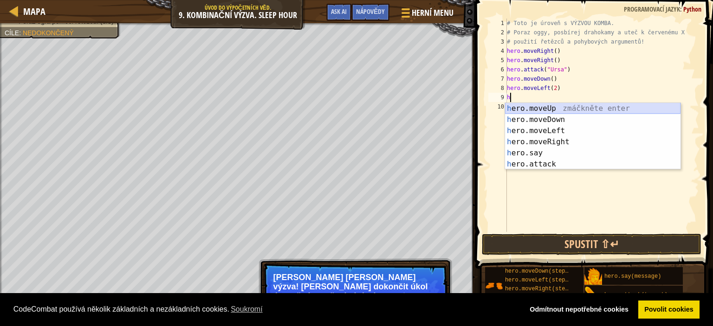
click at [554, 104] on div "h ero.moveUp zmáčkněte enter h ero.moveDown zmáčkněte enter h ero.moveLeft zmáč…" at bounding box center [593, 147] width 176 height 89
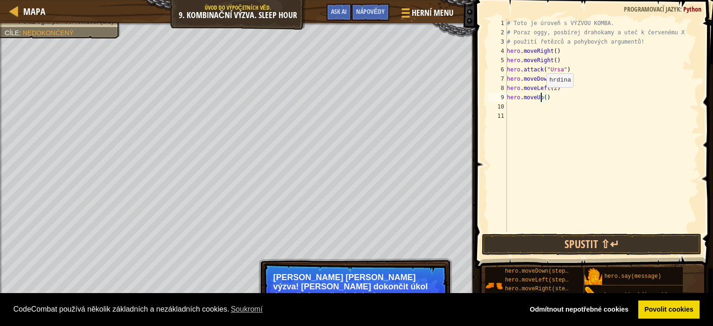
click at [541, 96] on div "# Toto je úroveň s VÝZVOU KOMBA. # Poraz oggy, posbírej drahokamy a uteč k červ…" at bounding box center [602, 135] width 195 height 232
click at [546, 98] on div "# Toto je úroveň s VÝZVOU KOMBA. # Poraz oggy, posbírej drahokamy a uteč k červ…" at bounding box center [602, 135] width 195 height 232
click at [544, 98] on div "# Toto je úroveň s VÝZVOU KOMBA. # Poraz oggy, posbírej drahokamy a uteč k červ…" at bounding box center [602, 135] width 195 height 232
type textarea "hero.moveUp(2)"
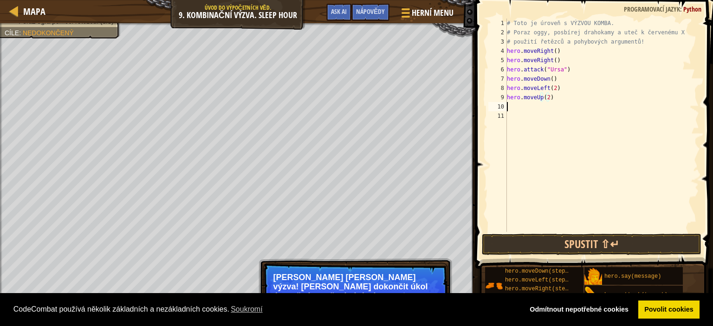
click at [518, 107] on div "# Toto je úroveň s VÝZVOU KOMBA. # Poraz oggy, posbírej drahokamy a uteč k červ…" at bounding box center [602, 135] width 195 height 232
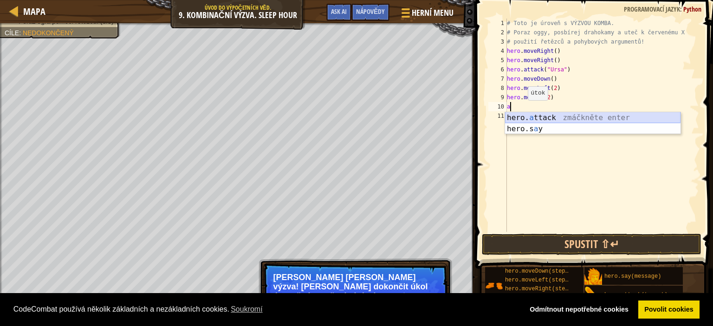
click at [541, 115] on div "hero. a ttack zmáčkněte enter hero.s a y zmáčkněte enter" at bounding box center [593, 134] width 176 height 45
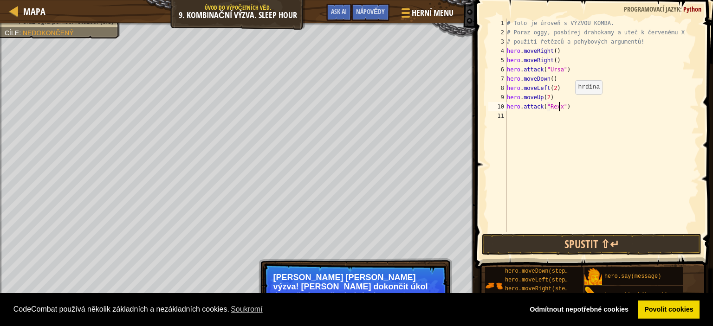
scroll to position [4, 4]
type textarea "hero.attack("Rexxar")"
click at [521, 113] on div "# Toto je úroveň s VÝZVOU KOMBA. # Poraz oggy, posbírej drahokamy a uteč k červ…" at bounding box center [602, 135] width 195 height 232
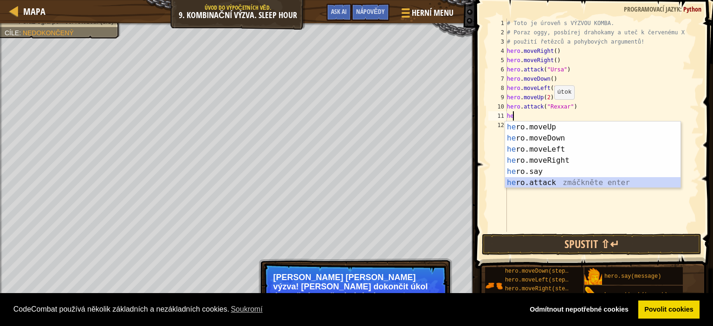
click at [550, 178] on div "he ro.moveUp zmáčkněte enter he ro.moveDown zmáčkněte enter he ro.moveLeft zmáč…" at bounding box center [593, 166] width 176 height 89
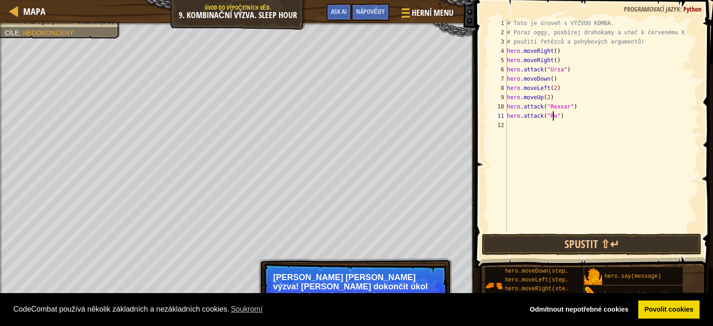
scroll to position [4, 4]
type textarea "hero.attack("Rexxar")"
click at [557, 132] on div "# Toto je úroveň s VÝZVOU KOMBA. # Poraz oggy, posbírej drahokamy a uteč k červ…" at bounding box center [602, 135] width 195 height 232
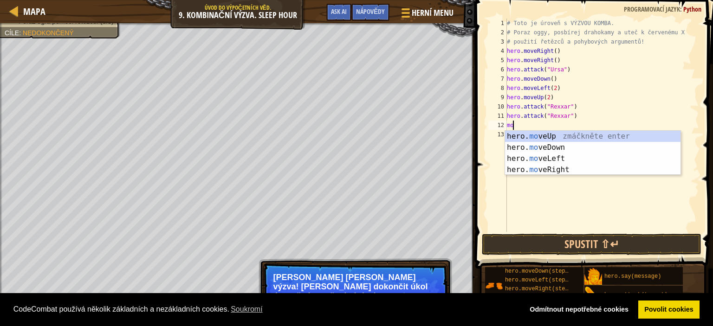
type textarea "move"
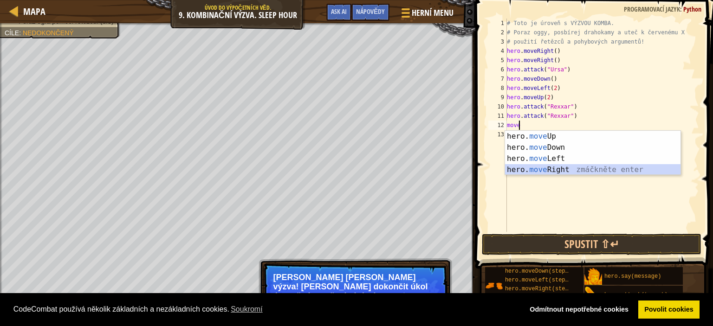
click at [571, 171] on div "hero. move Up zmáčkněte enter hero. move Down zmáčkněte enter hero. move Left z…" at bounding box center [593, 164] width 176 height 67
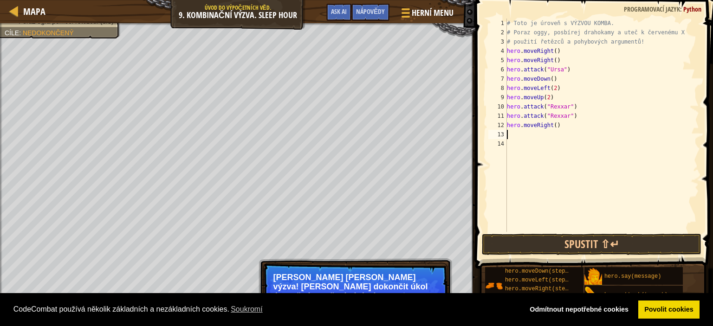
click at [549, 137] on div "# Toto je úroveň s VÝZVOU KOMBA. # Poraz oggy, posbírej drahokamy a uteč k červ…" at bounding box center [602, 135] width 195 height 232
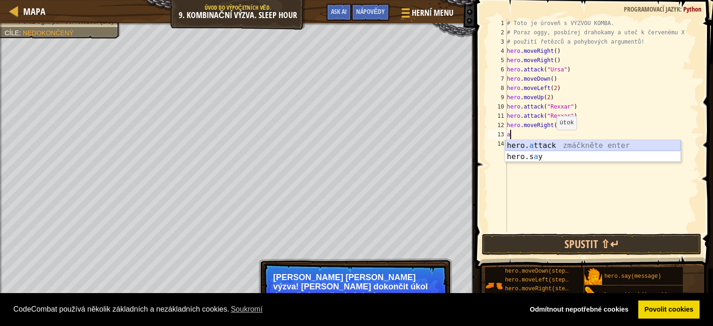
click at [593, 141] on div "hero. a ttack zmáčkněte enter hero.s a y zmáčkněte enter" at bounding box center [593, 162] width 176 height 45
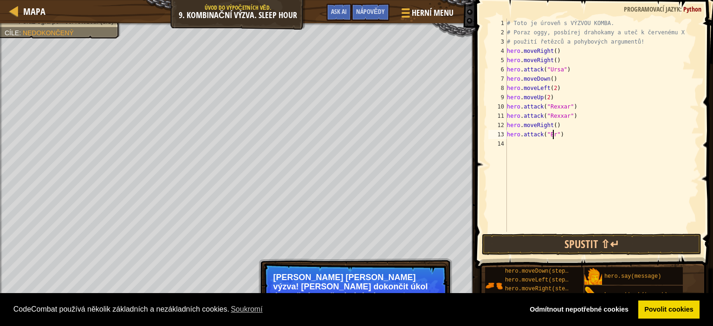
scroll to position [4, 4]
type textarea "hero.attack("Brack")"
click at [561, 140] on div "# Toto je úroveň s VÝZVOU KOMBA. # Poraz oggy, posbírej drahokamy a uteč k červ…" at bounding box center [602, 135] width 195 height 232
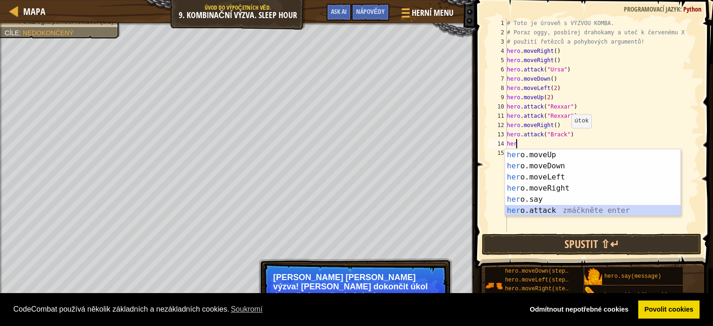
click at [548, 213] on div "her o.moveUp zmáčkněte enter her o.moveDown zmáčkněte enter her o.moveLeft zmáč…" at bounding box center [593, 194] width 176 height 89
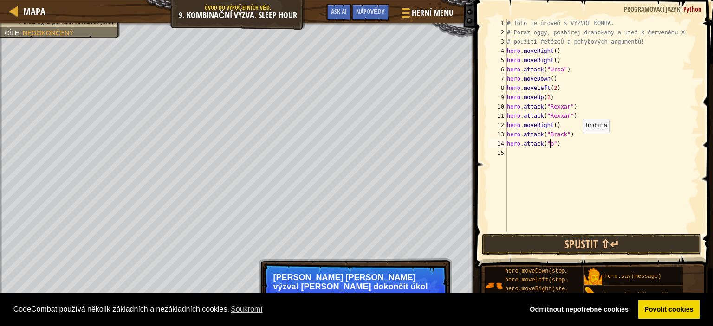
scroll to position [4, 3]
type textarea "hero.attack("Brack")"
click at [516, 154] on div "# Toto je úroveň s VÝZVOU KOMBA. # Poraz oggy, posbírej drahokamy a uteč k červ…" at bounding box center [602, 135] width 195 height 232
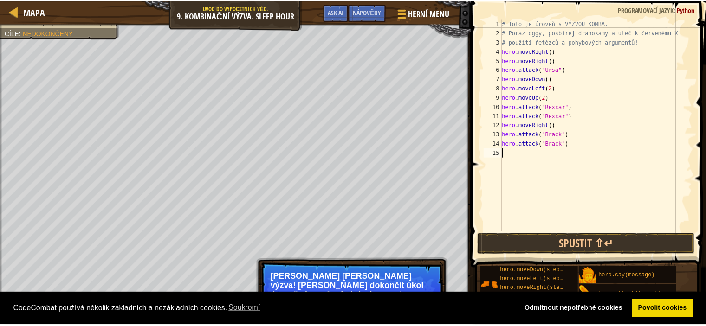
scroll to position [4, 0]
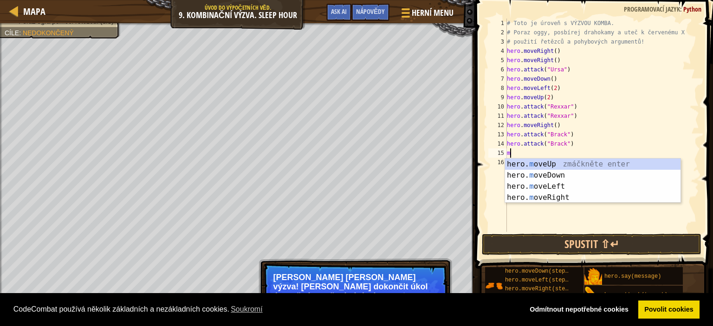
type textarea "mo"
click at [564, 195] on div "hero. mo veUp zmáčkněte enter hero. mo veDown zmáčkněte enter hero. mo veLeft z…" at bounding box center [593, 192] width 176 height 67
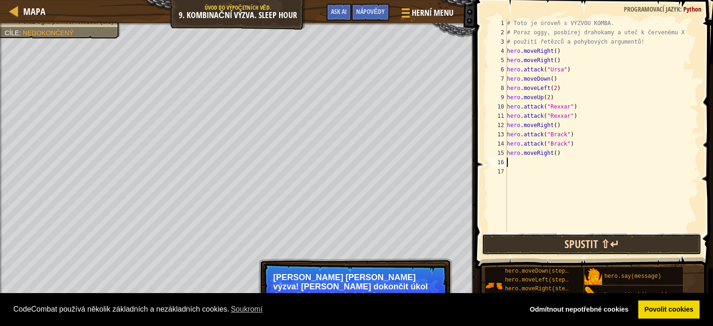
click at [574, 248] on button "Spustit ⇧↵" at bounding box center [592, 244] width 220 height 21
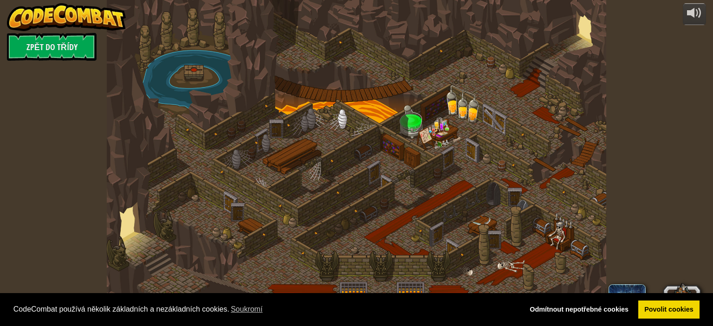
select select "cs"
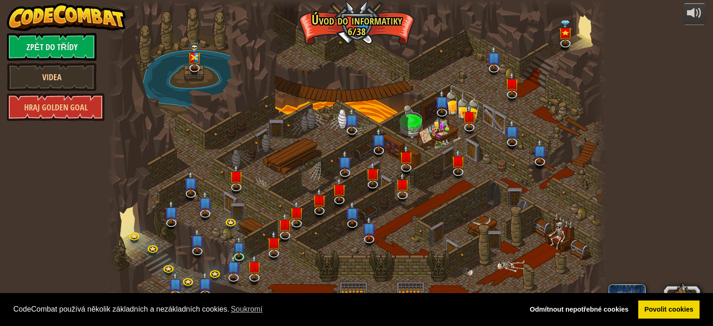
select select "cs"
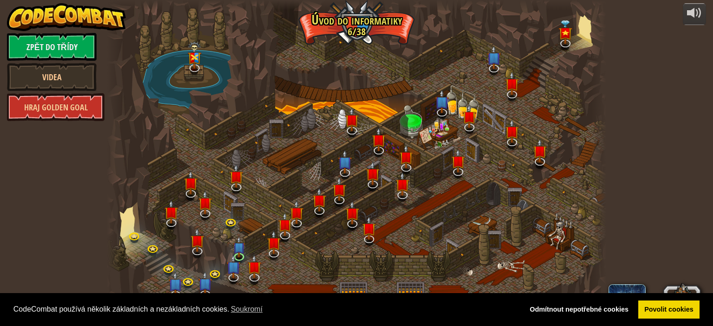
select select "cs"
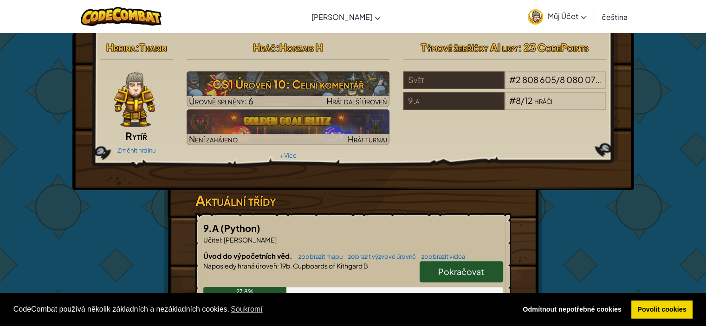
click at [581, 16] on icon at bounding box center [584, 17] width 6 height 3
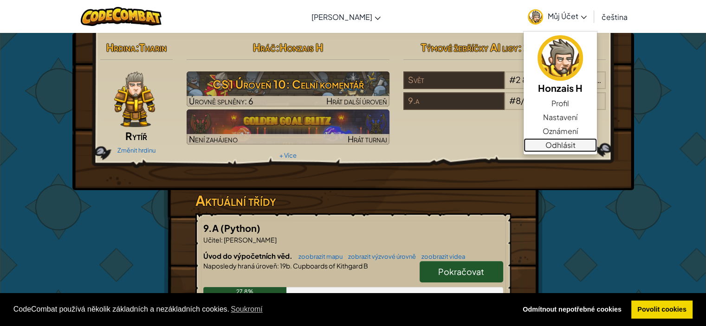
click at [572, 144] on link "Odhlásit" at bounding box center [560, 145] width 73 height 14
